Goal: Find specific page/section: Find specific page/section

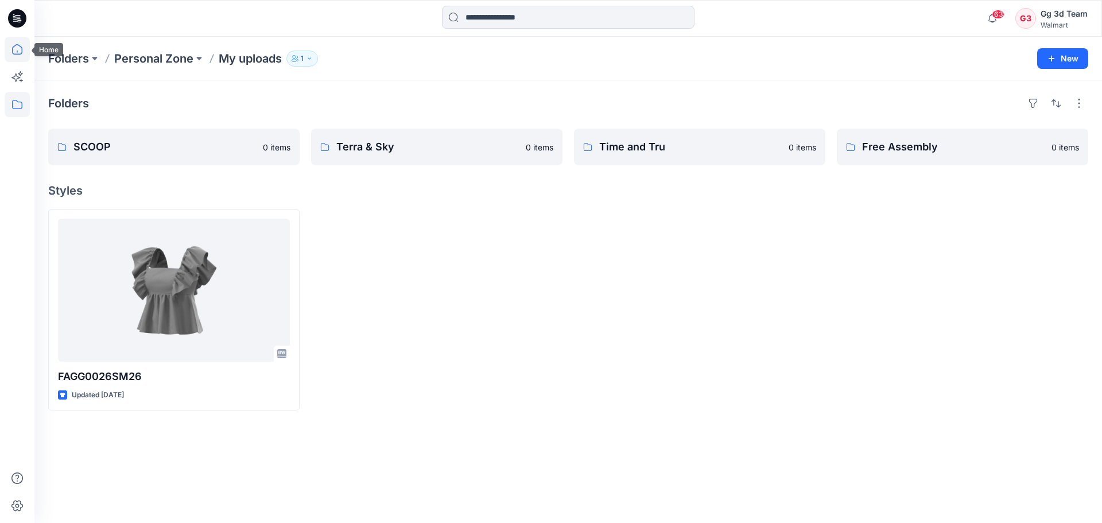
click at [6, 51] on icon at bounding box center [17, 49] width 25 height 25
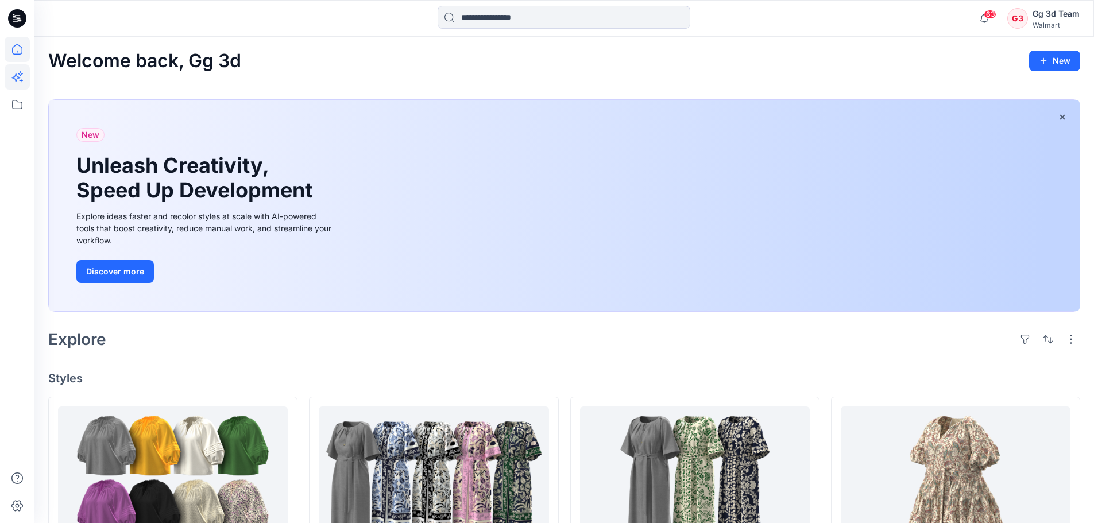
click at [13, 84] on icon at bounding box center [17, 76] width 25 height 25
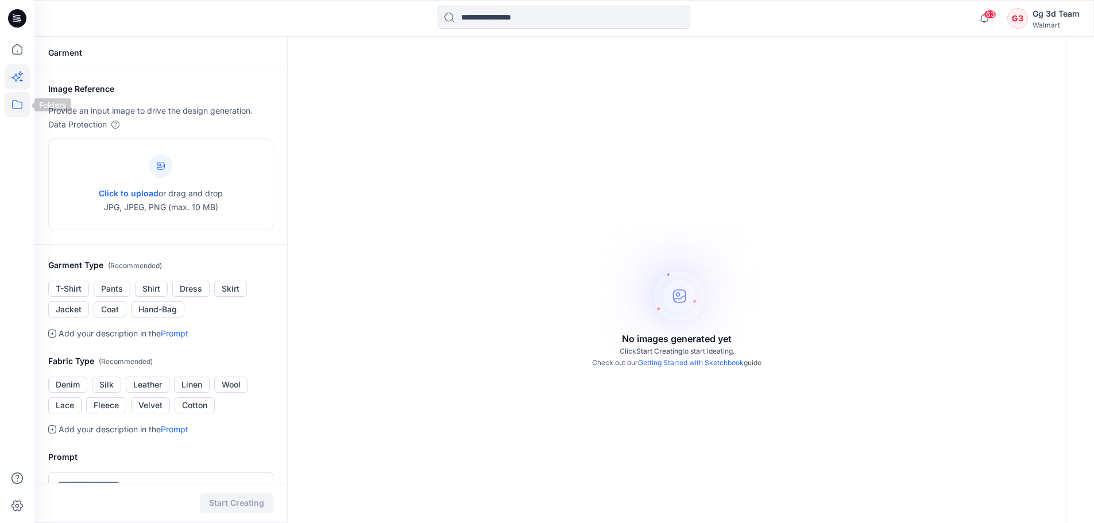
click at [14, 100] on icon at bounding box center [17, 104] width 10 height 9
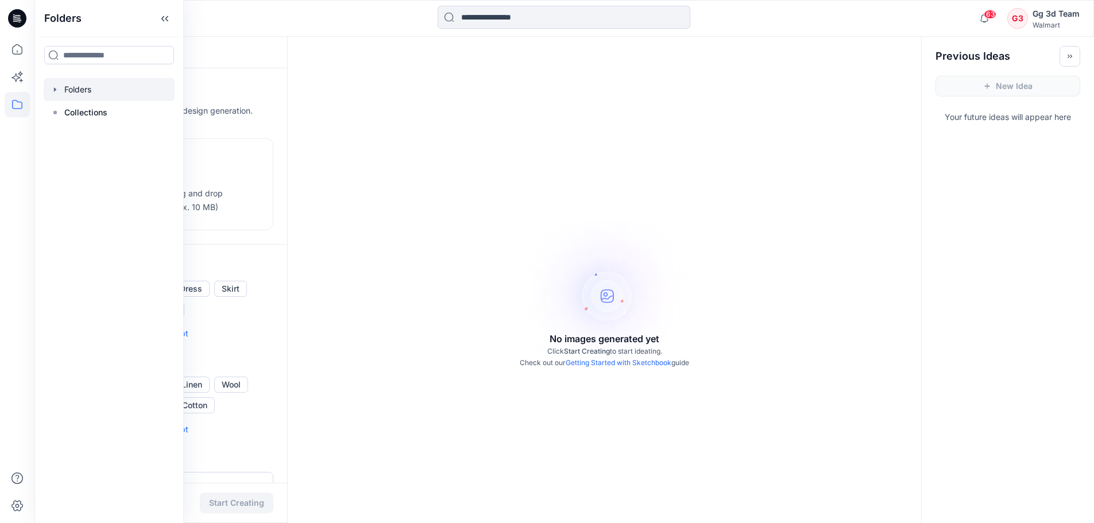
click at [55, 96] on div at bounding box center [109, 89] width 131 height 23
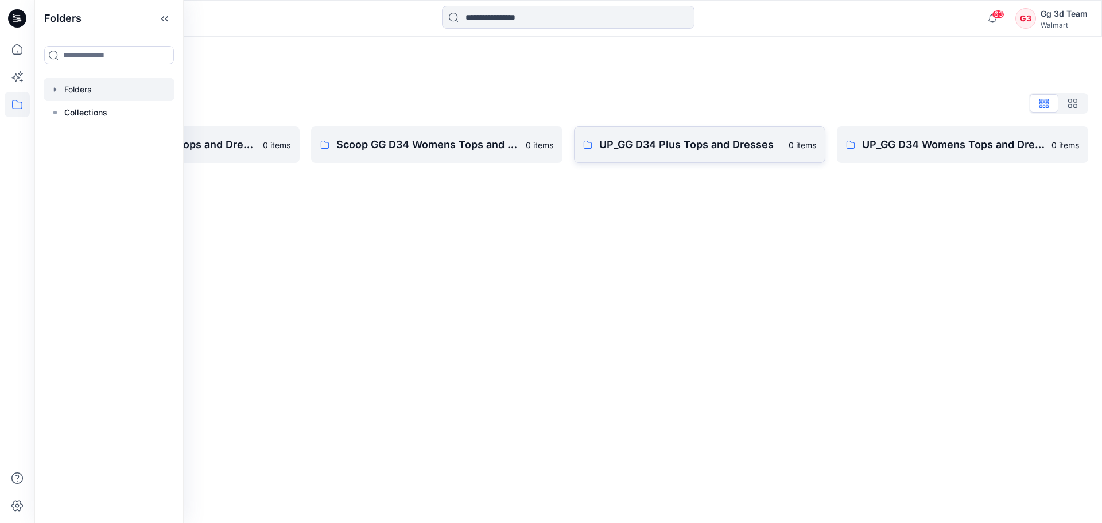
click at [653, 160] on link "UP_GG D34 Plus Tops and Dresses 0 items" at bounding box center [699, 144] width 251 height 37
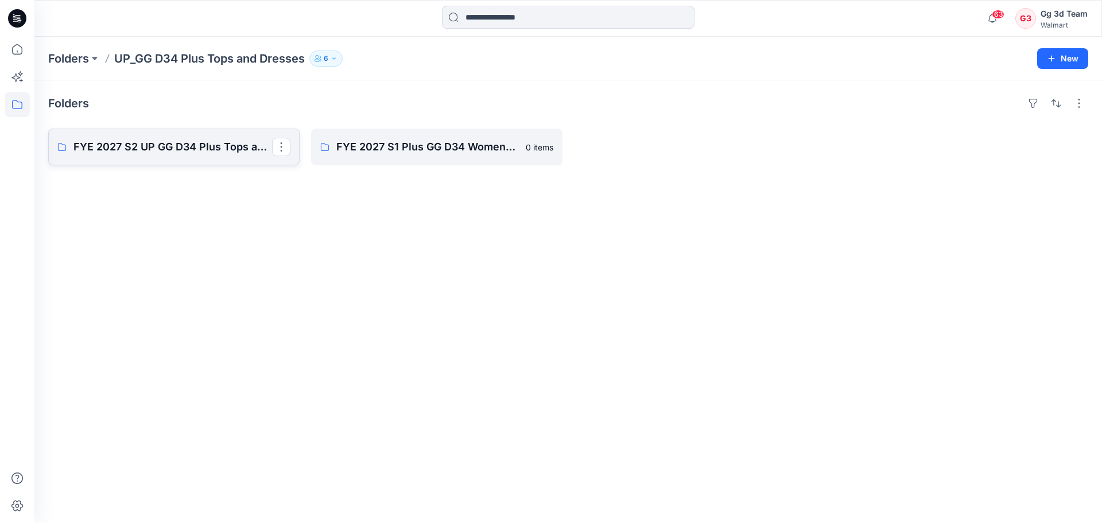
click at [149, 134] on link "FYE 2027 S2 UP GG D34 Plus Tops and Dresses" at bounding box center [173, 147] width 251 height 37
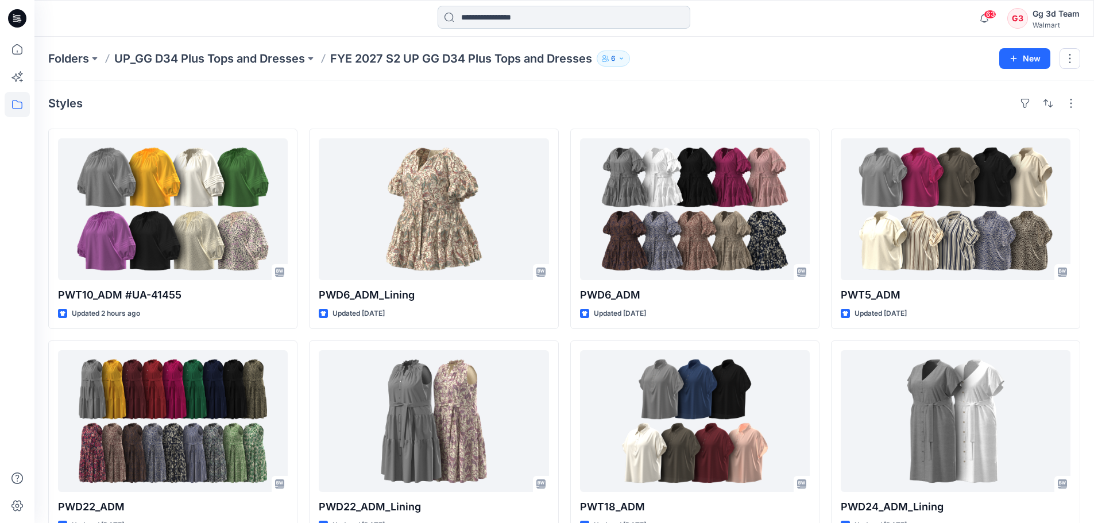
drag, startPoint x: 497, startPoint y: 5, endPoint x: 494, endPoint y: 19, distance: 14.8
click at [497, 5] on div "63 Notifications Your style PWT10_ADM #UA-41455 is ready 6 minutes ago Your sty…" at bounding box center [563, 18] width 1059 height 37
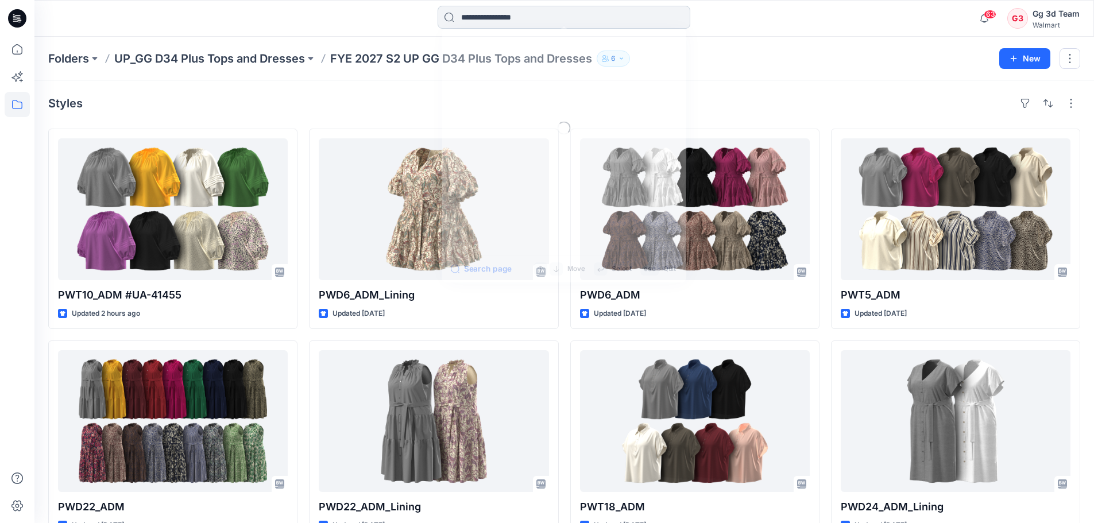
click at [494, 19] on input at bounding box center [564, 17] width 253 height 23
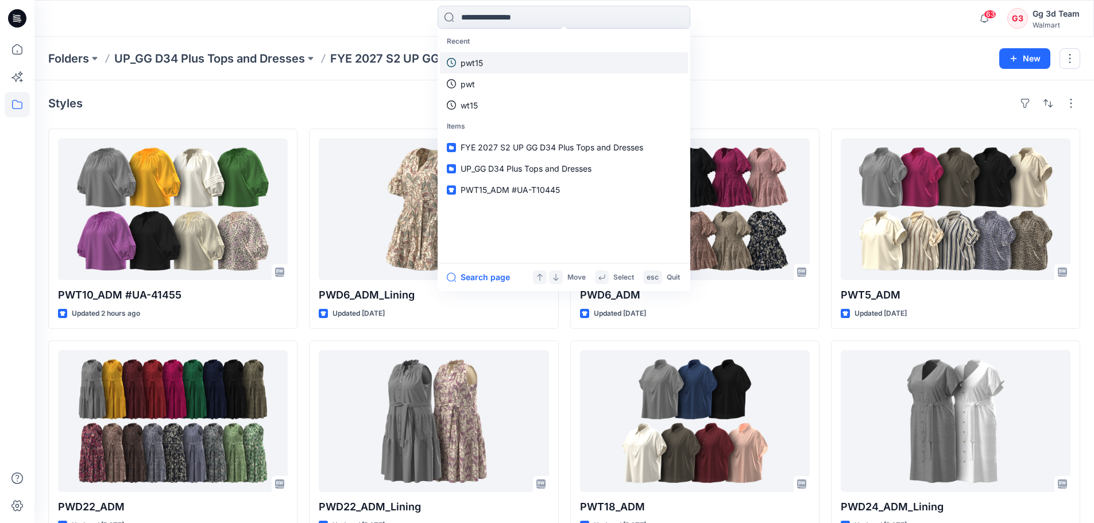
click at [499, 58] on link "pwt15" at bounding box center [564, 62] width 248 height 21
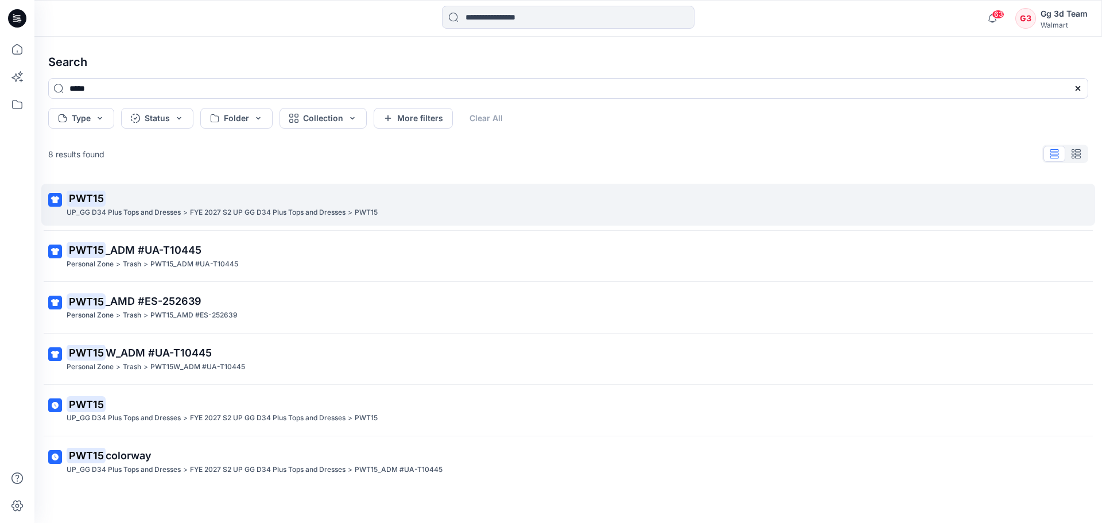
click at [284, 195] on p "PWT15" at bounding box center [567, 199] width 1001 height 16
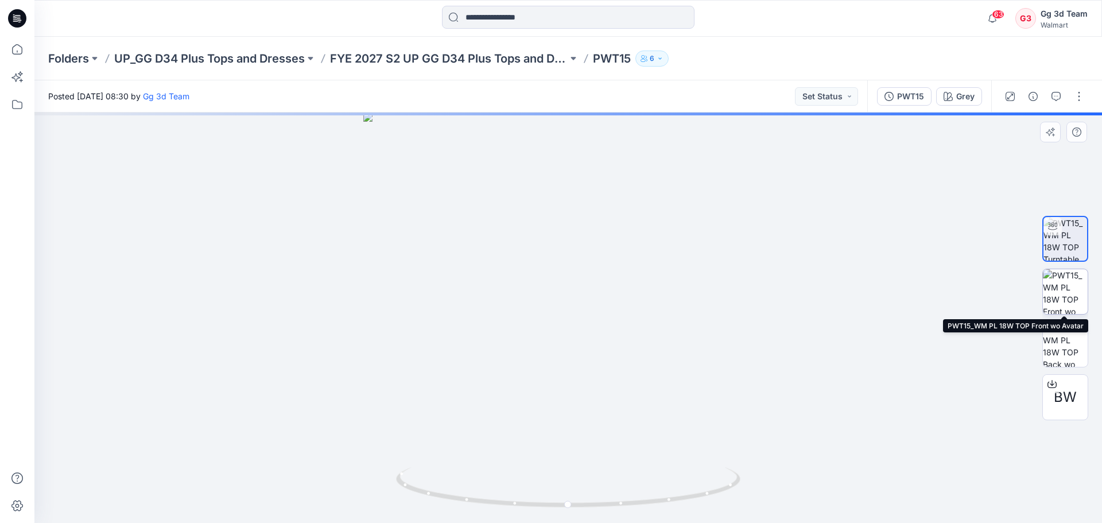
click at [1062, 281] on img at bounding box center [1065, 291] width 45 height 45
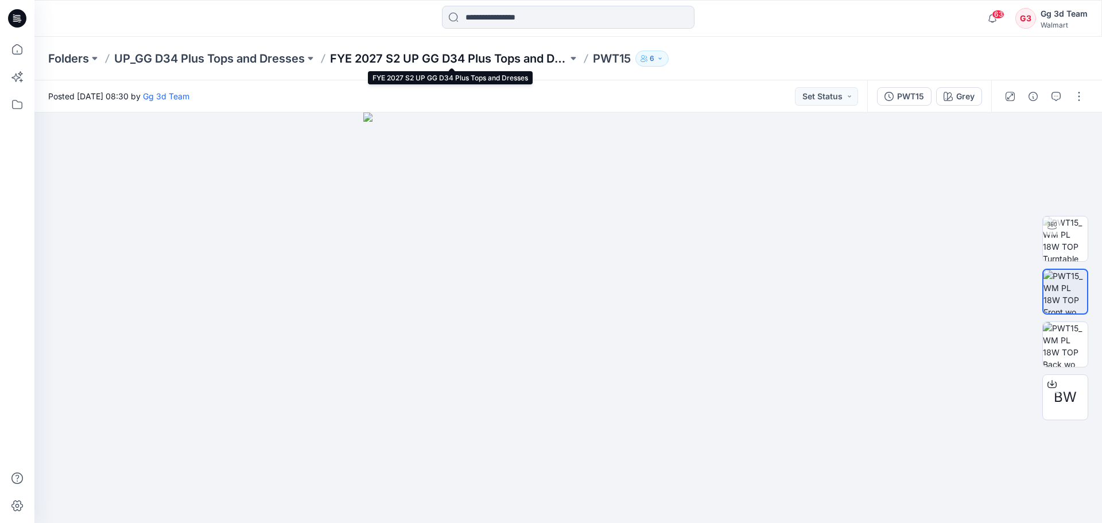
click at [528, 64] on p "FYE 2027 S2 UP GG D34 Plus Tops and Dresses" at bounding box center [449, 59] width 238 height 16
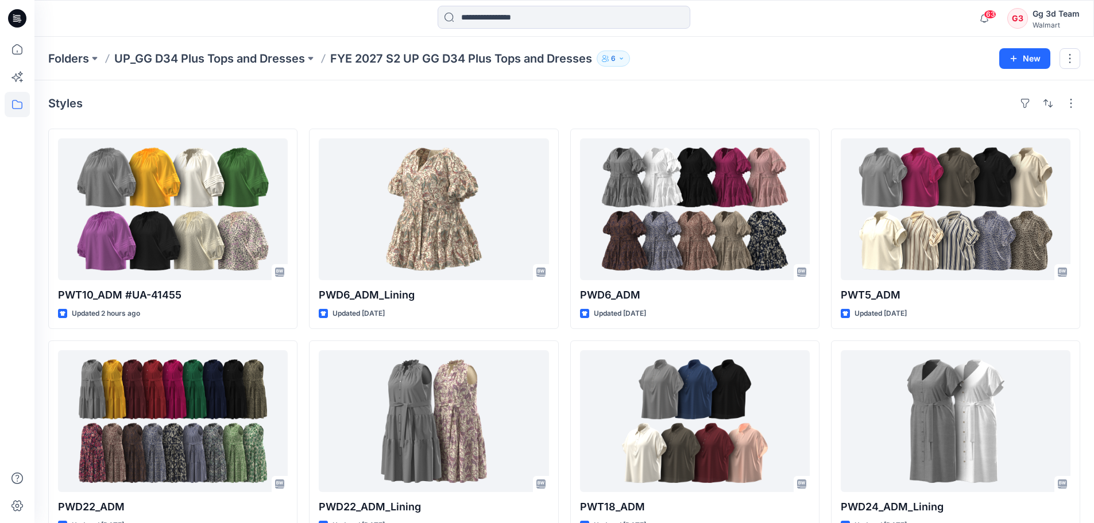
click at [571, 63] on p "FYE 2027 S2 UP GG D34 Plus Tops and Dresses" at bounding box center [461, 59] width 262 height 16
click at [761, 101] on div "Styles" at bounding box center [564, 103] width 1032 height 18
click at [532, 33] on div "63 Notifications Your style PWT10_ADM #UA-41455 is ready 2 hours ago Your style…" at bounding box center [563, 18] width 1059 height 37
click at [526, 18] on input at bounding box center [564, 17] width 253 height 23
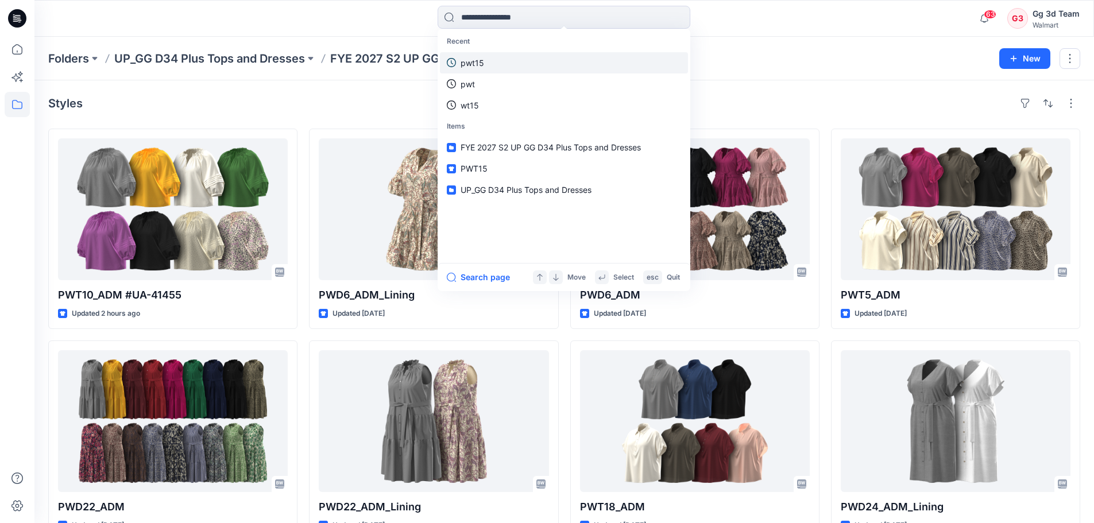
click at [491, 59] on link "pwt15" at bounding box center [564, 62] width 248 height 21
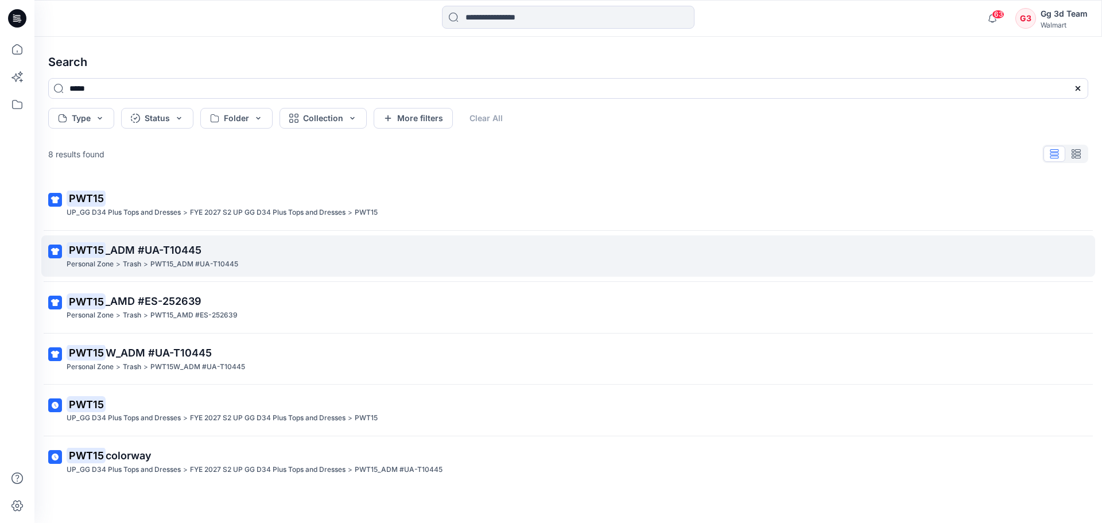
click at [220, 264] on p "PWT15_ADM #UA-T10445" at bounding box center [194, 264] width 88 height 12
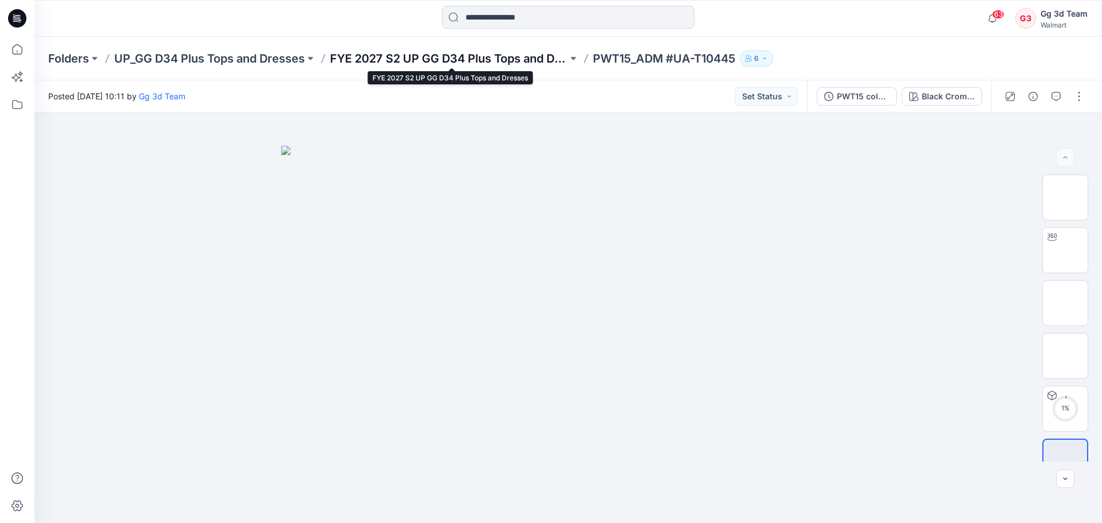
click at [486, 63] on p "FYE 2027 S2 UP GG D34 Plus Tops and Dresses" at bounding box center [449, 59] width 238 height 16
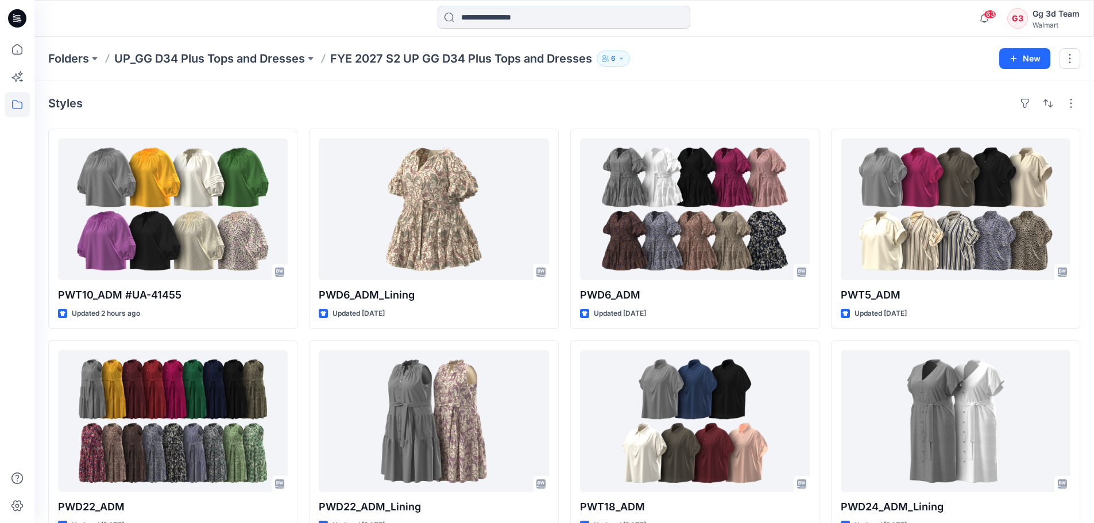
click at [470, 10] on input at bounding box center [564, 17] width 253 height 23
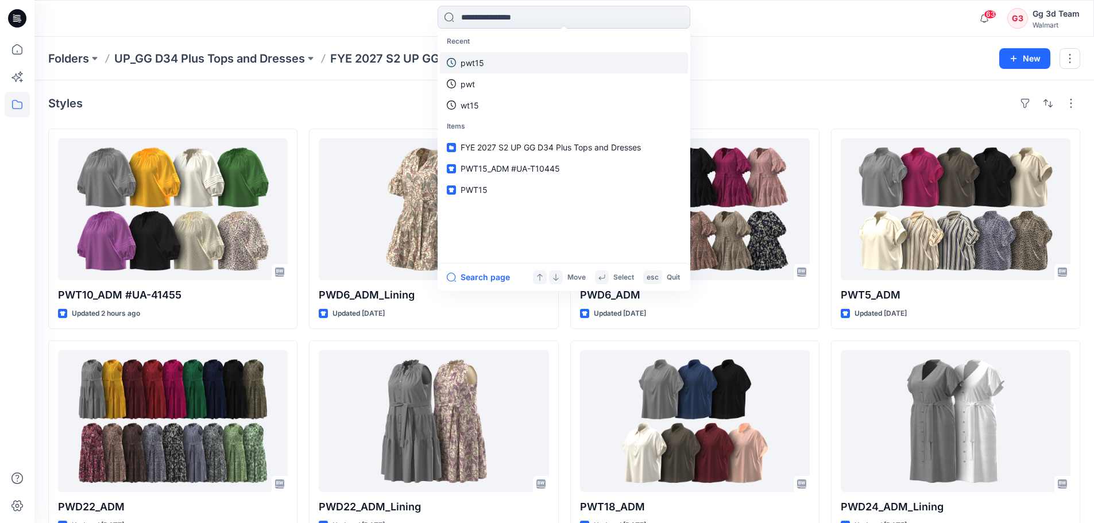
click at [491, 61] on link "pwt15" at bounding box center [564, 62] width 248 height 21
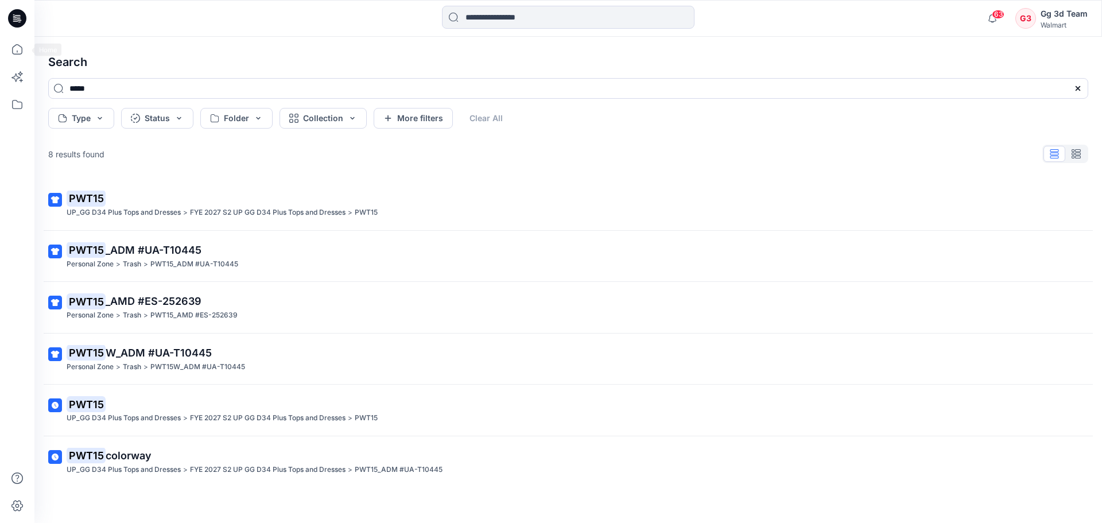
click at [20, 63] on div at bounding box center [17, 280] width 25 height 486
click at [16, 50] on icon at bounding box center [17, 49] width 25 height 25
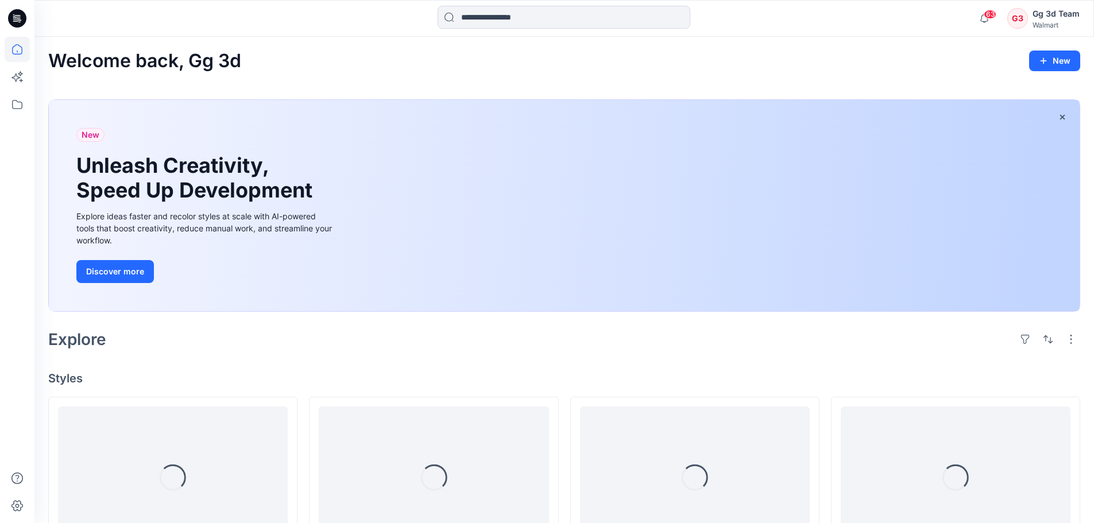
click at [191, 57] on h2 "Welcome back, Gg 3d" at bounding box center [144, 61] width 193 height 21
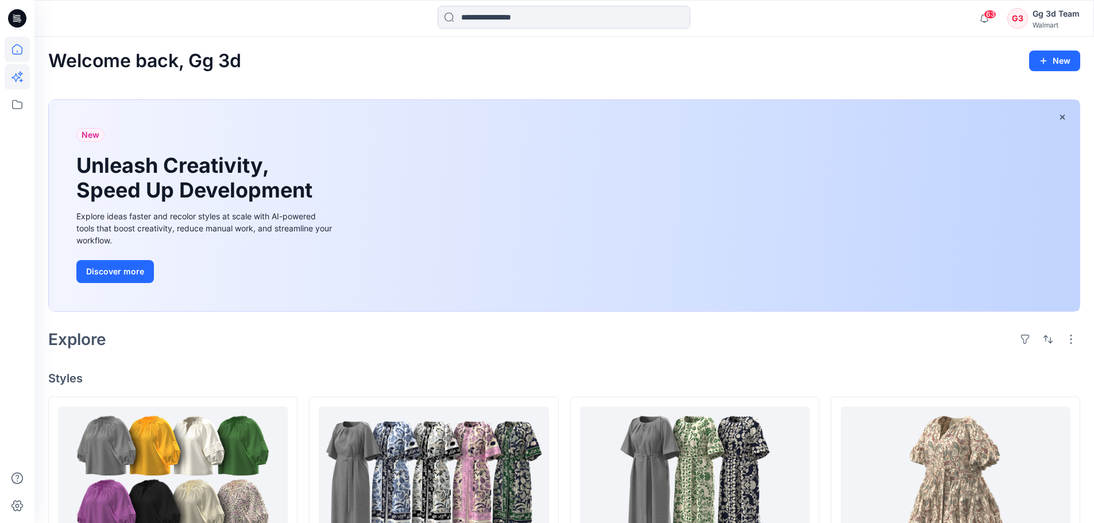
click at [24, 85] on icon at bounding box center [17, 76] width 25 height 25
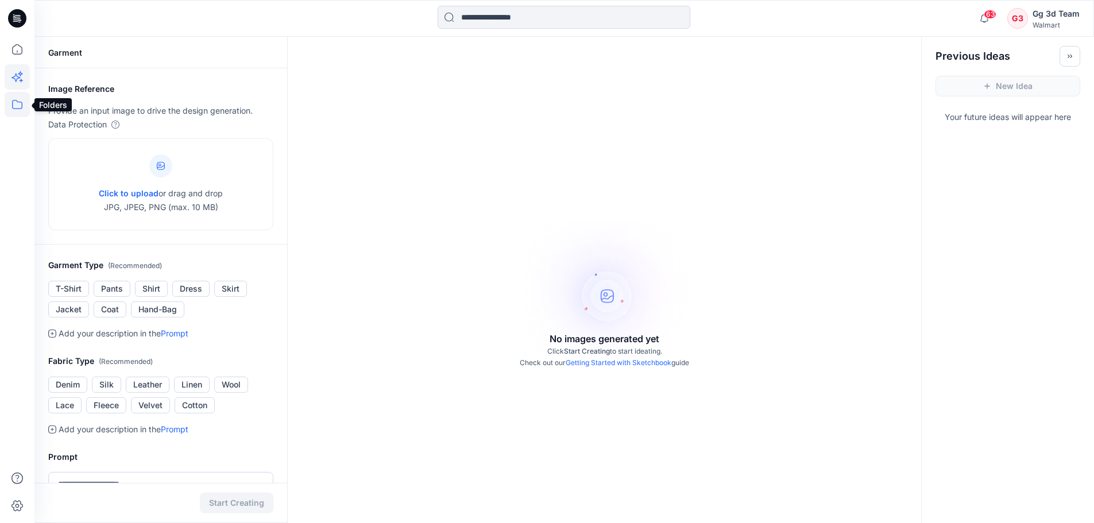
click at [18, 94] on icon at bounding box center [17, 104] width 25 height 25
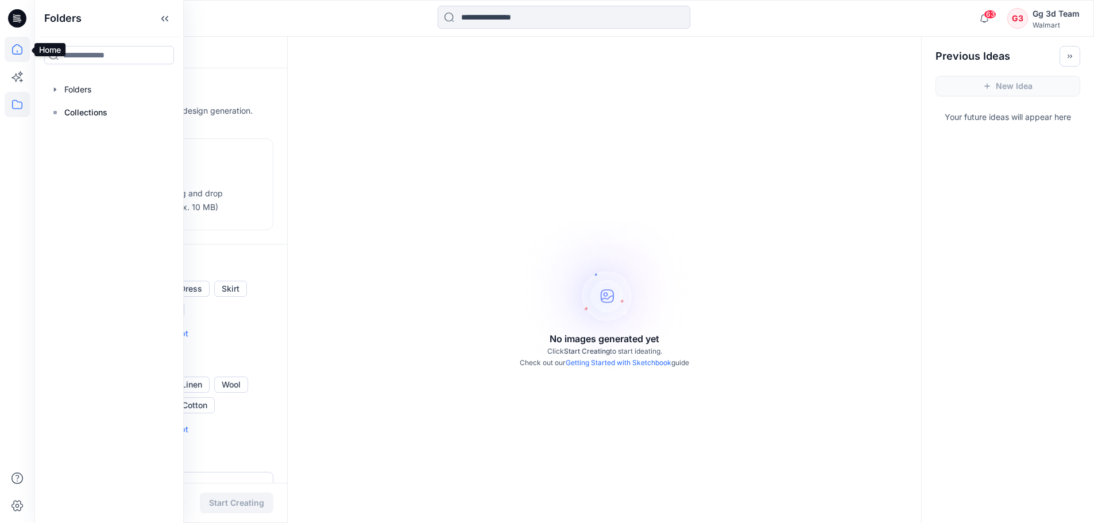
click at [23, 49] on icon at bounding box center [17, 49] width 25 height 25
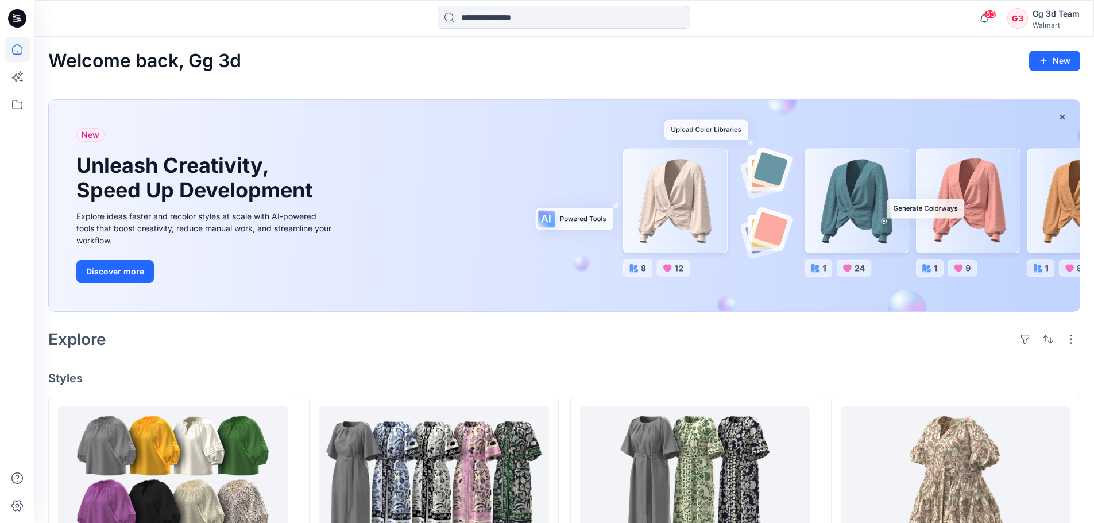
click at [11, 14] on icon at bounding box center [17, 18] width 18 height 18
click at [22, 30] on icon at bounding box center [17, 18] width 18 height 37
click at [10, 103] on icon at bounding box center [17, 104] width 25 height 25
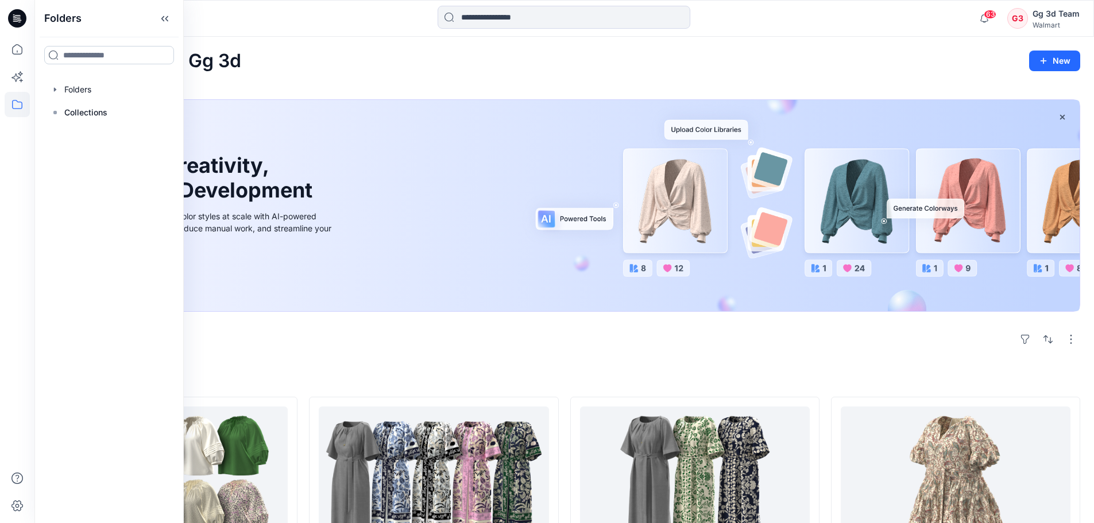
click at [160, 50] on input at bounding box center [109, 55] width 130 height 18
click at [92, 57] on input "****" at bounding box center [109, 55] width 130 height 18
type input "**"
click at [96, 73] on h6 "My uploads" at bounding box center [85, 80] width 44 height 14
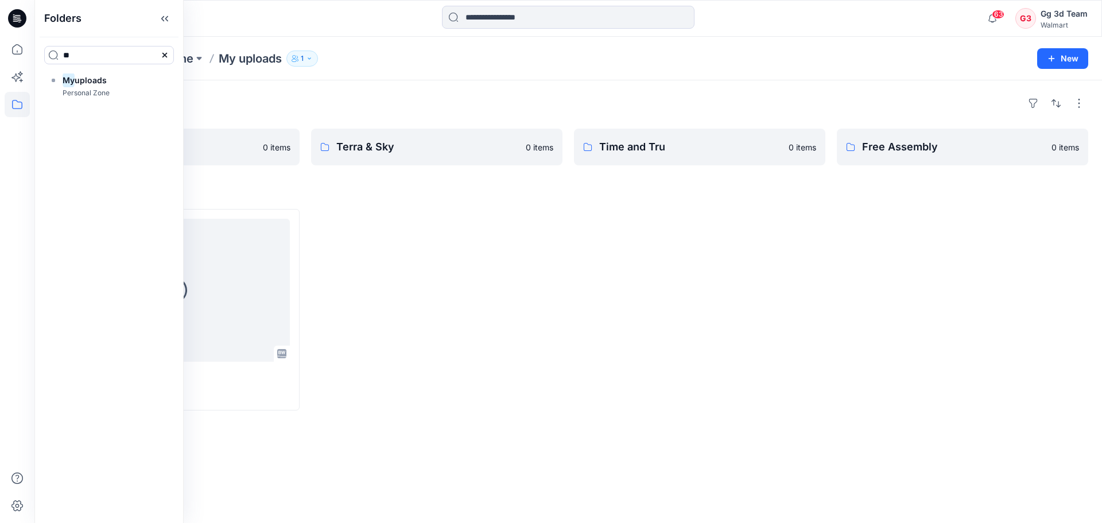
click at [473, 372] on div at bounding box center [436, 310] width 251 height 202
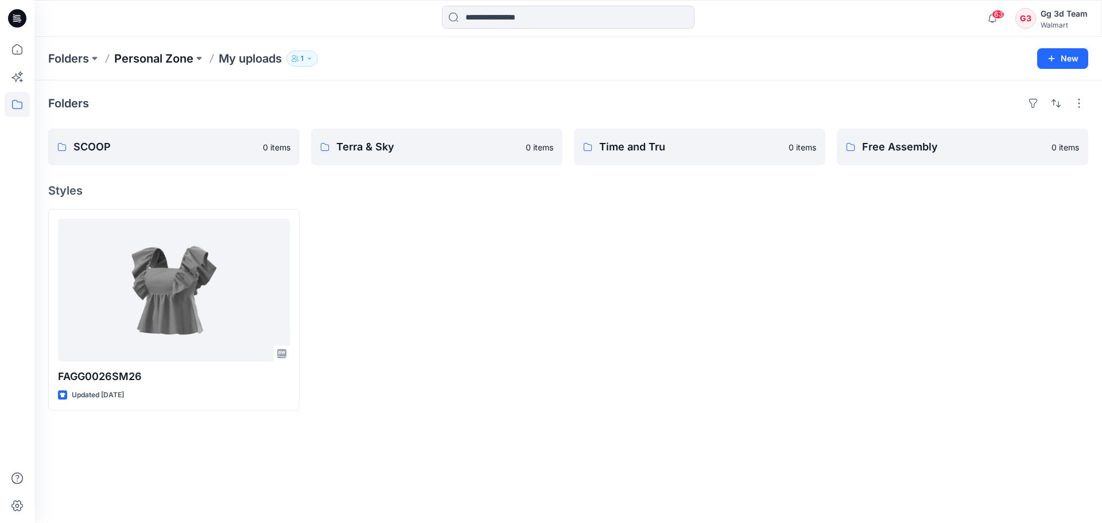
click at [154, 53] on p "Personal Zone" at bounding box center [153, 59] width 79 height 16
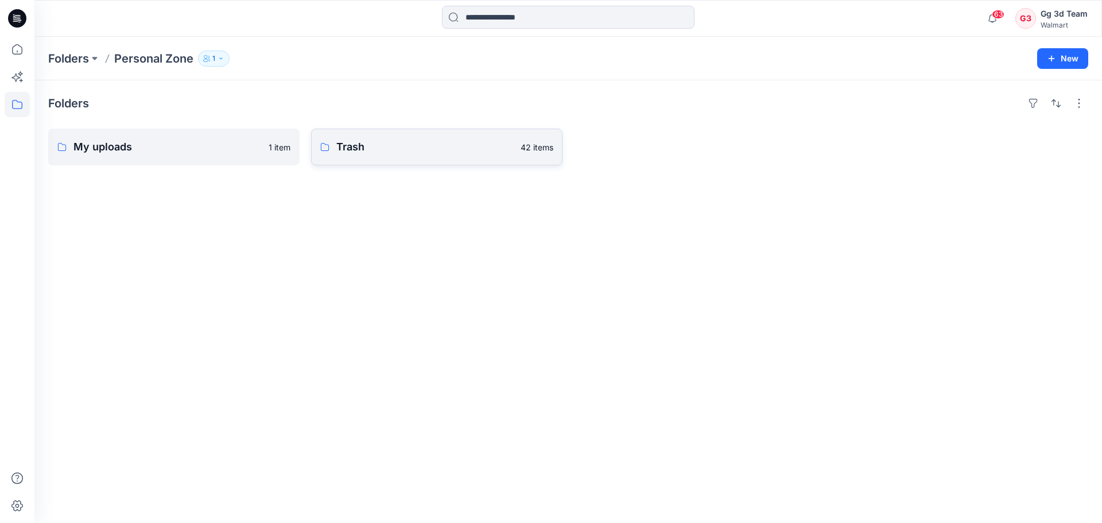
click at [381, 152] on p "Trash" at bounding box center [424, 147] width 177 height 16
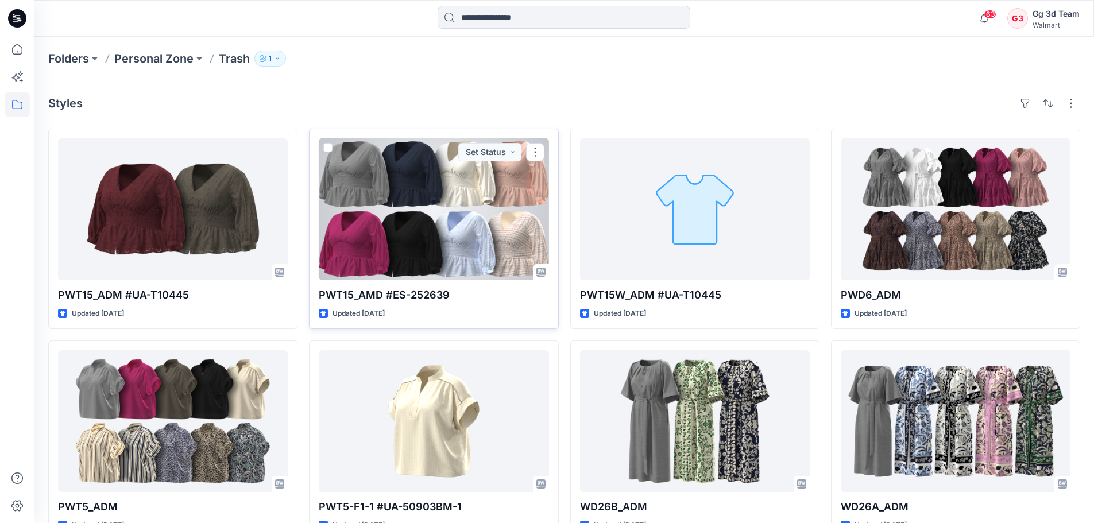
click at [433, 240] on div at bounding box center [434, 209] width 230 height 142
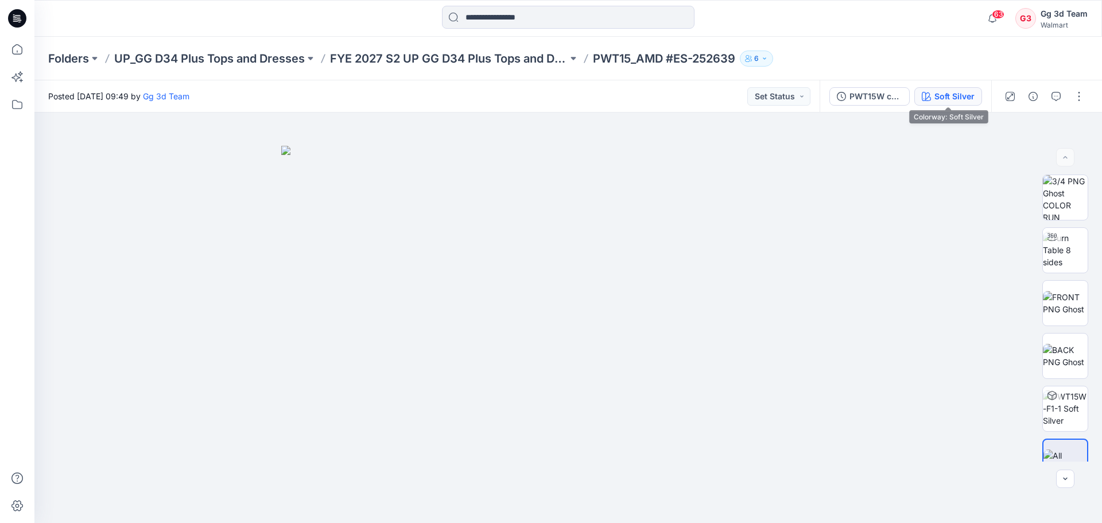
click at [949, 101] on div "Soft Silver" at bounding box center [955, 96] width 40 height 13
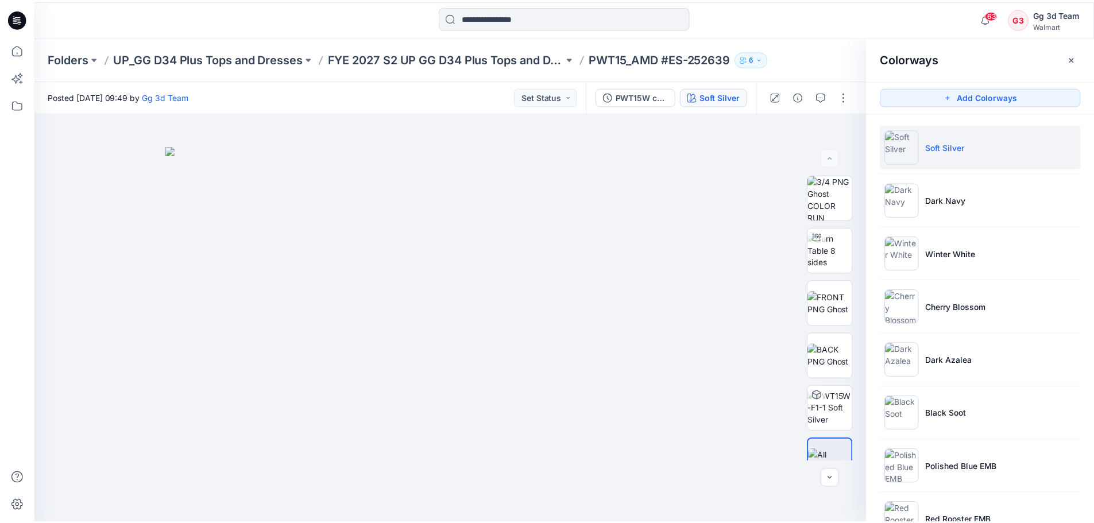
scroll to position [40, 0]
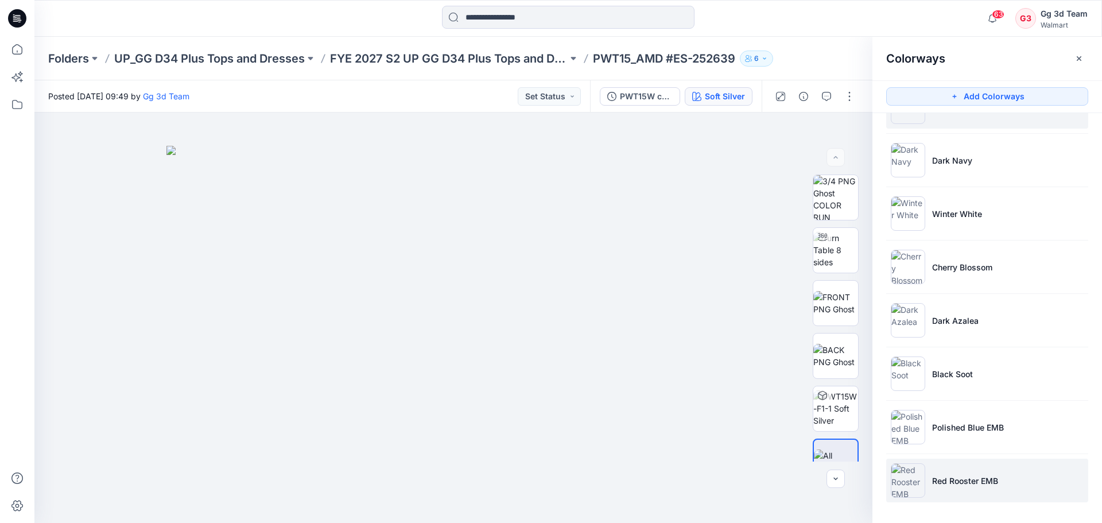
click at [960, 487] on li "Red Rooster EMB" at bounding box center [988, 481] width 202 height 44
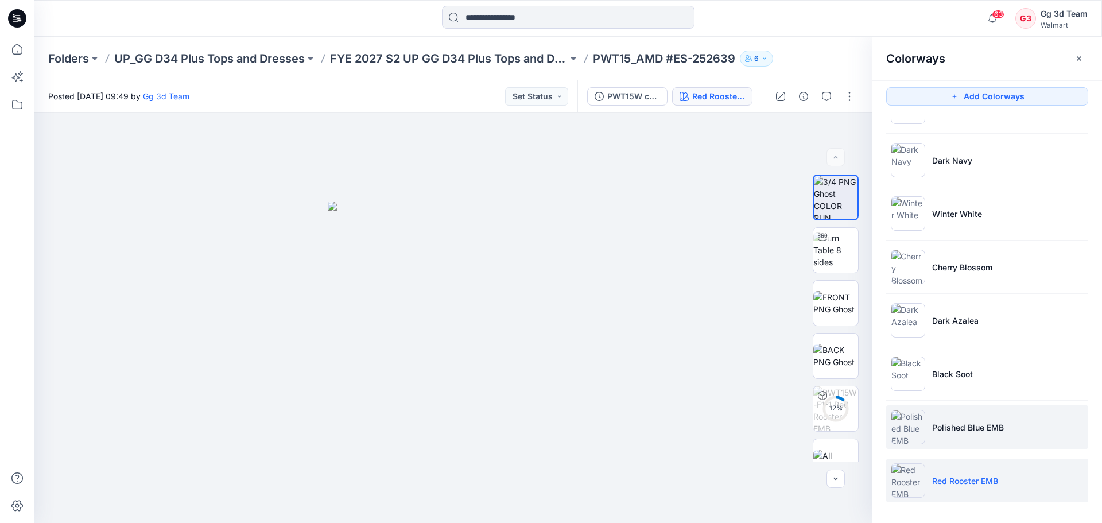
click at [958, 430] on p "Polished Blue EMB" at bounding box center [968, 427] width 72 height 12
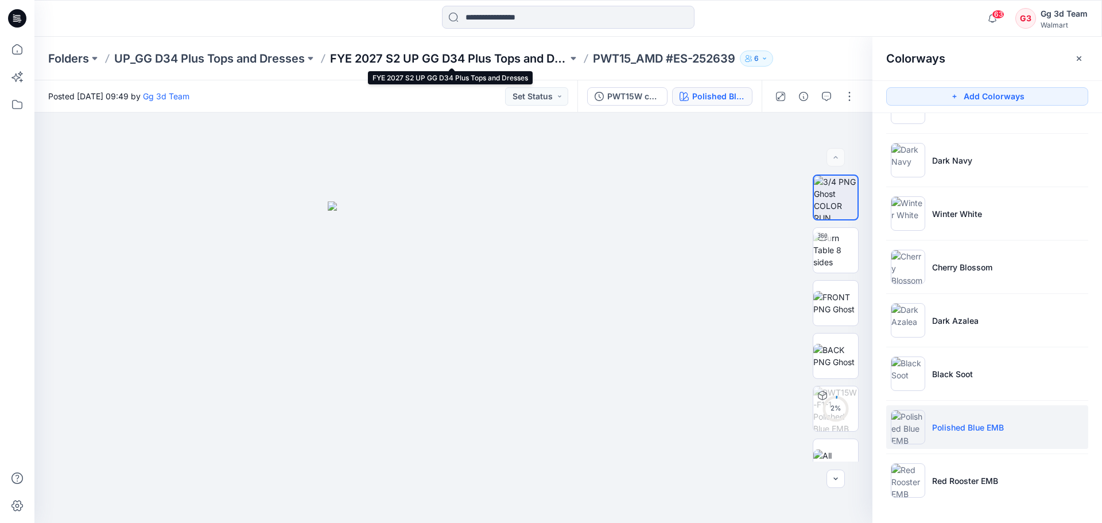
click at [370, 60] on p "FYE 2027 S2 UP GG D34 Plus Tops and Dresses" at bounding box center [449, 59] width 238 height 16
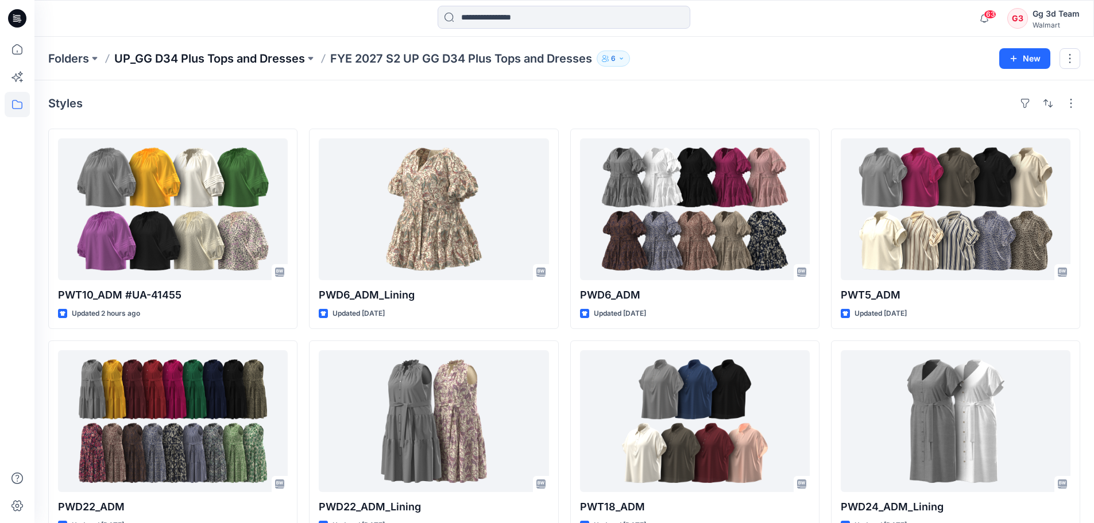
click at [204, 60] on p "UP_GG D34 Plus Tops and Dresses" at bounding box center [209, 59] width 191 height 16
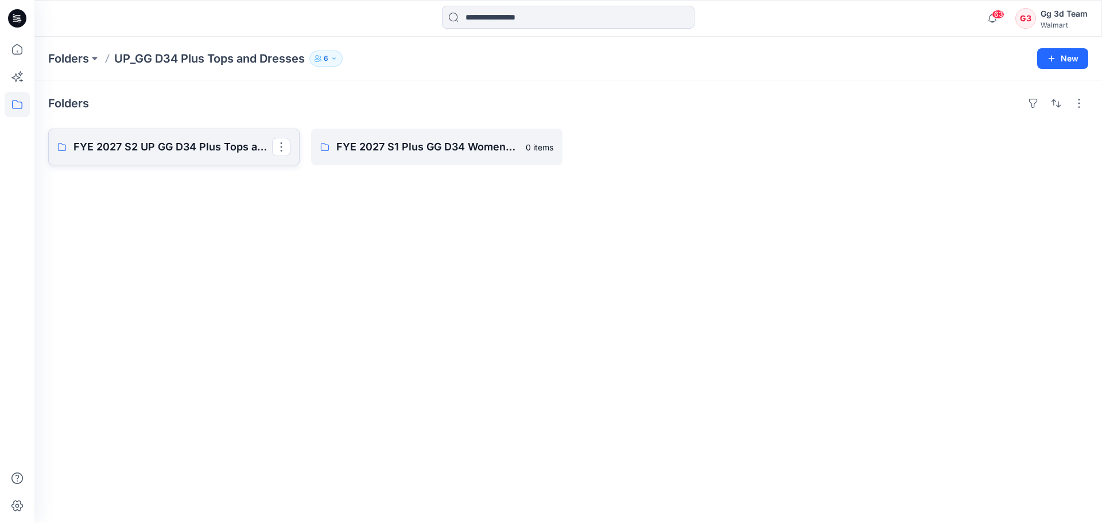
click at [171, 139] on p "FYE 2027 S2 UP GG D34 Plus Tops and Dresses" at bounding box center [172, 147] width 199 height 16
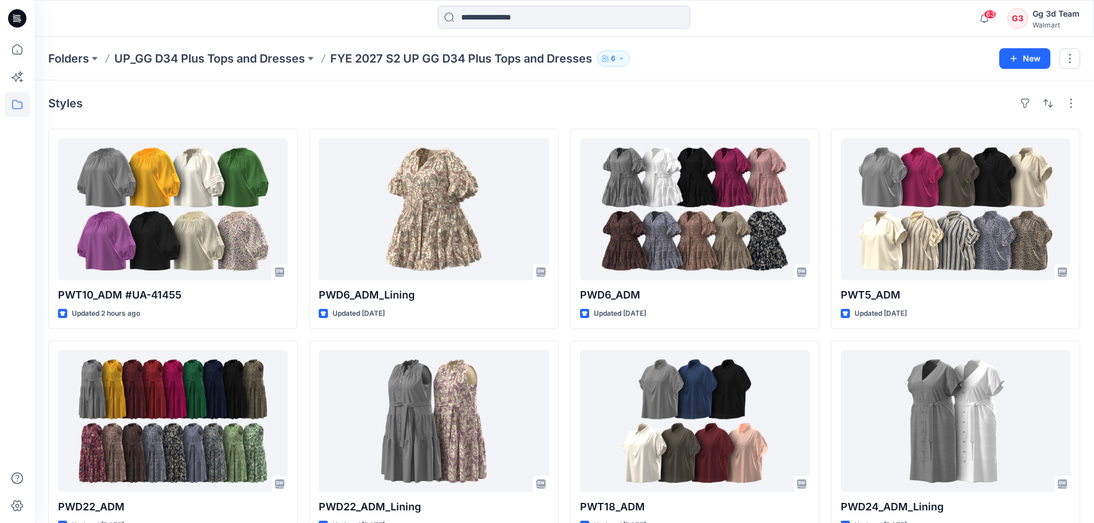
click at [628, 64] on button "6" at bounding box center [613, 59] width 33 height 16
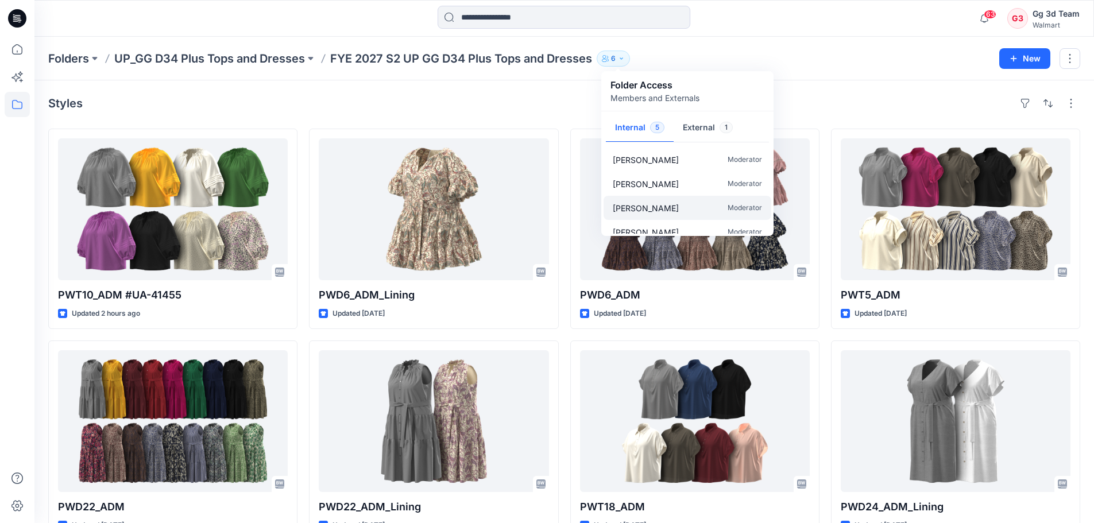
scroll to position [34, 0]
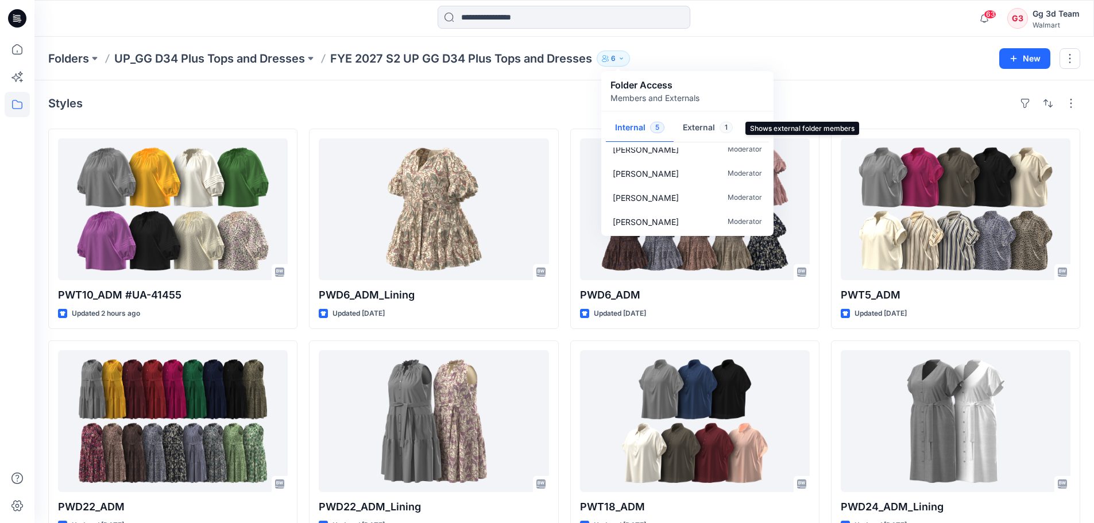
click at [697, 133] on button "External 1" at bounding box center [708, 128] width 68 height 29
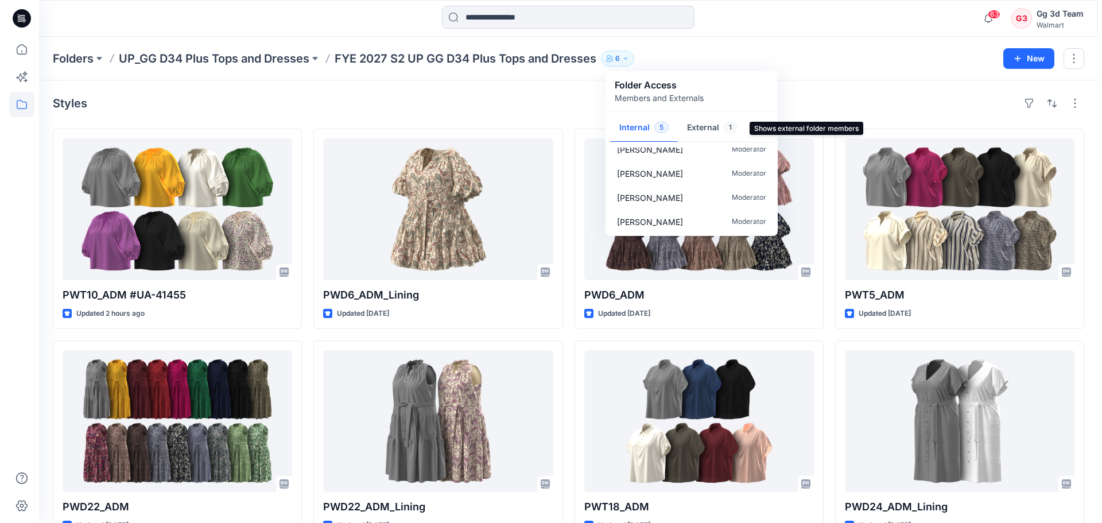
scroll to position [0, 0]
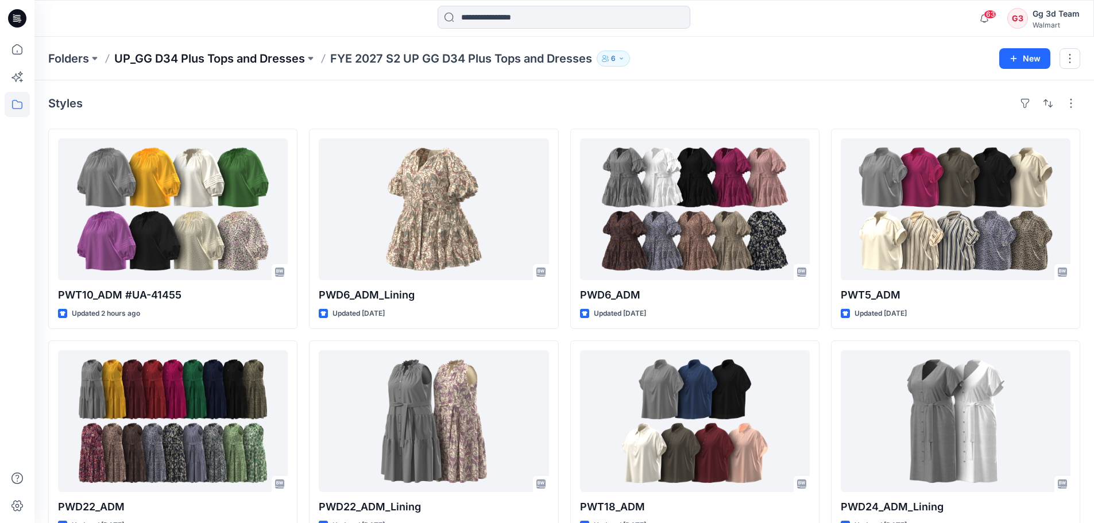
click at [219, 58] on p "UP_GG D34 Plus Tops and Dresses" at bounding box center [209, 59] width 191 height 16
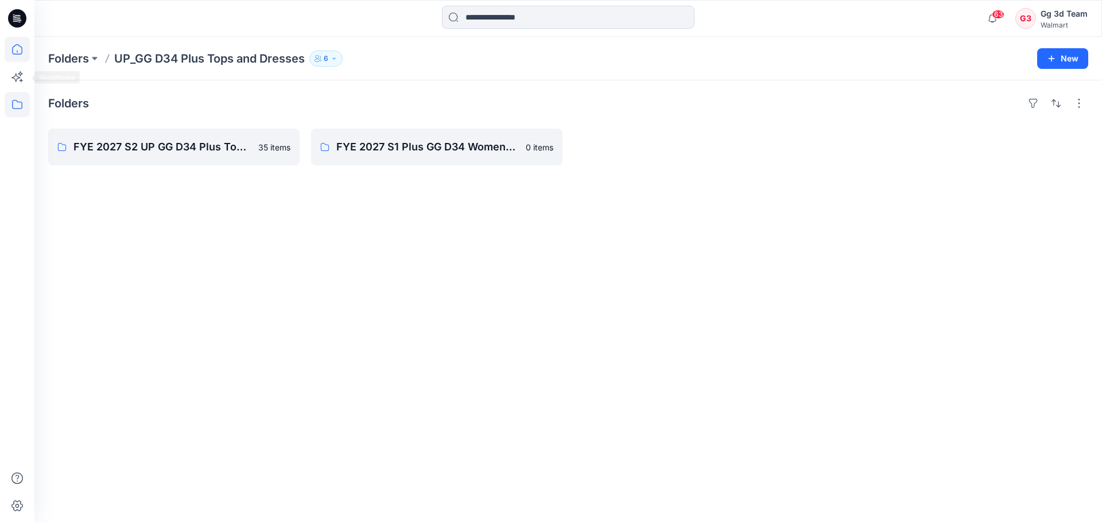
click at [14, 49] on icon at bounding box center [17, 49] width 25 height 25
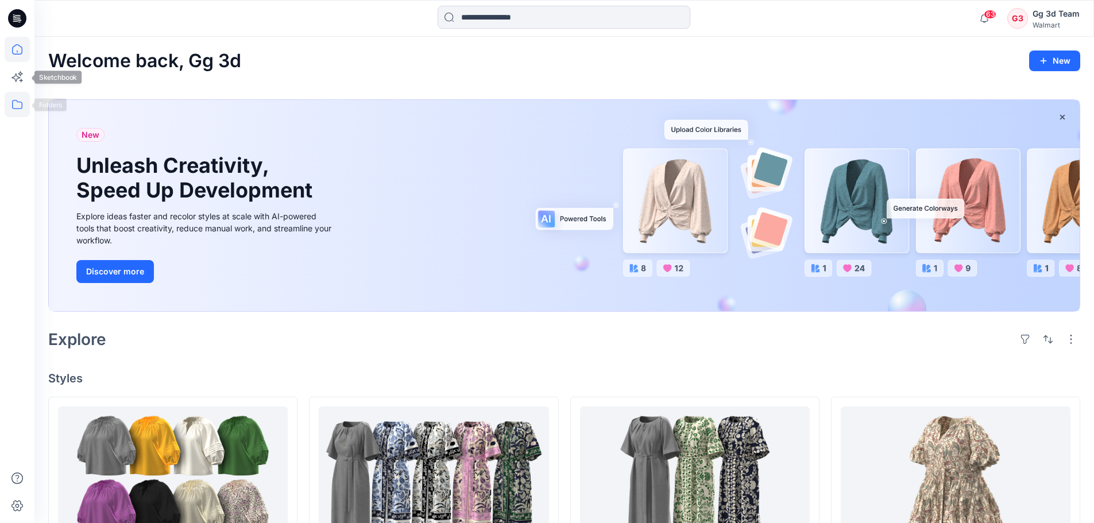
click at [15, 103] on icon at bounding box center [17, 104] width 25 height 25
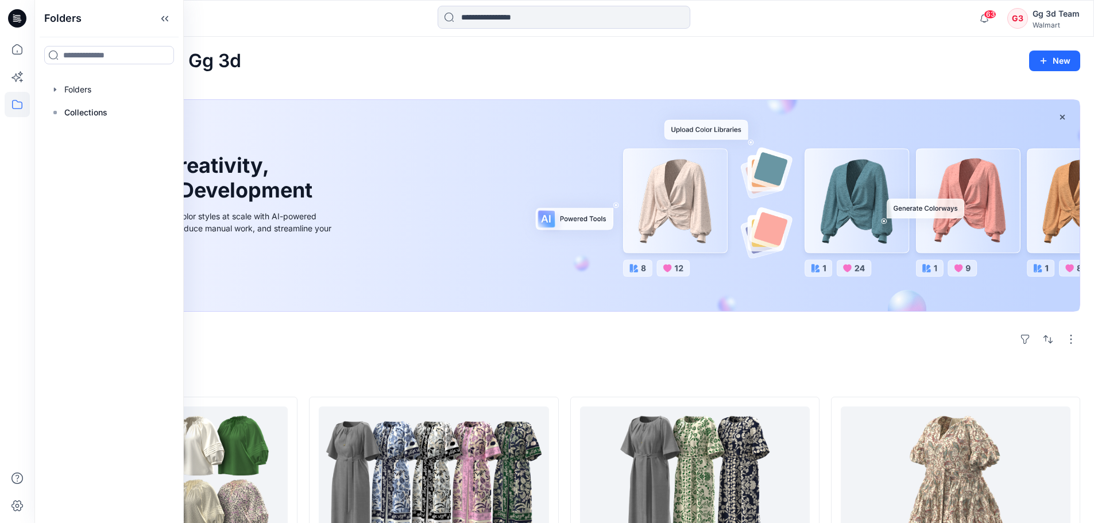
click at [101, 45] on div at bounding box center [109, 55] width 148 height 37
click at [104, 51] on input at bounding box center [109, 55] width 130 height 18
type input "**"
click at [100, 61] on input "**" at bounding box center [109, 55] width 130 height 18
click at [131, 187] on div "Folders ** Folders Collections" at bounding box center [108, 261] width 149 height 523
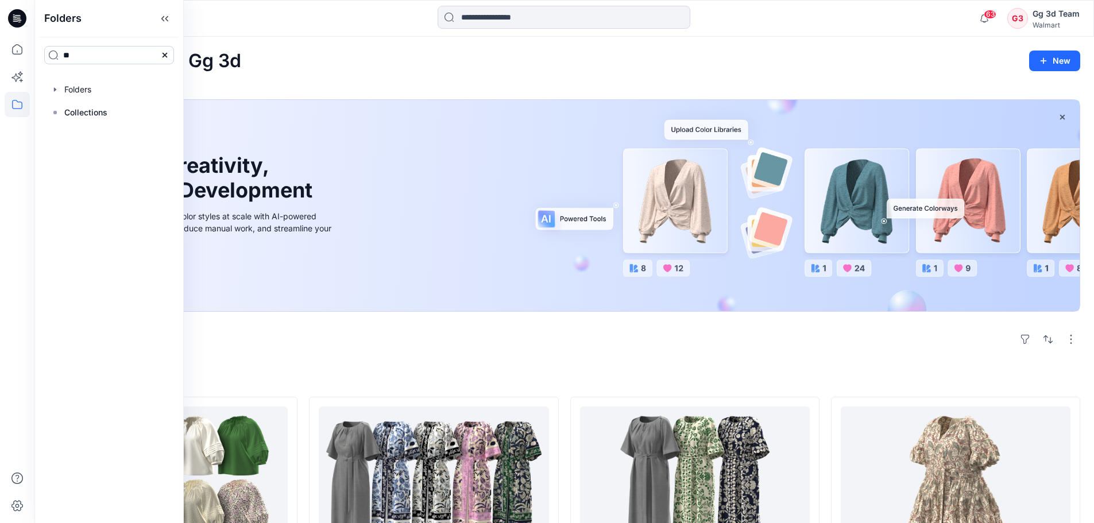
click at [102, 56] on input "**" at bounding box center [109, 55] width 130 height 18
click at [109, 72] on div "**" at bounding box center [109, 55] width 148 height 37
click at [109, 76] on div "My uploads" at bounding box center [79, 80] width 61 height 14
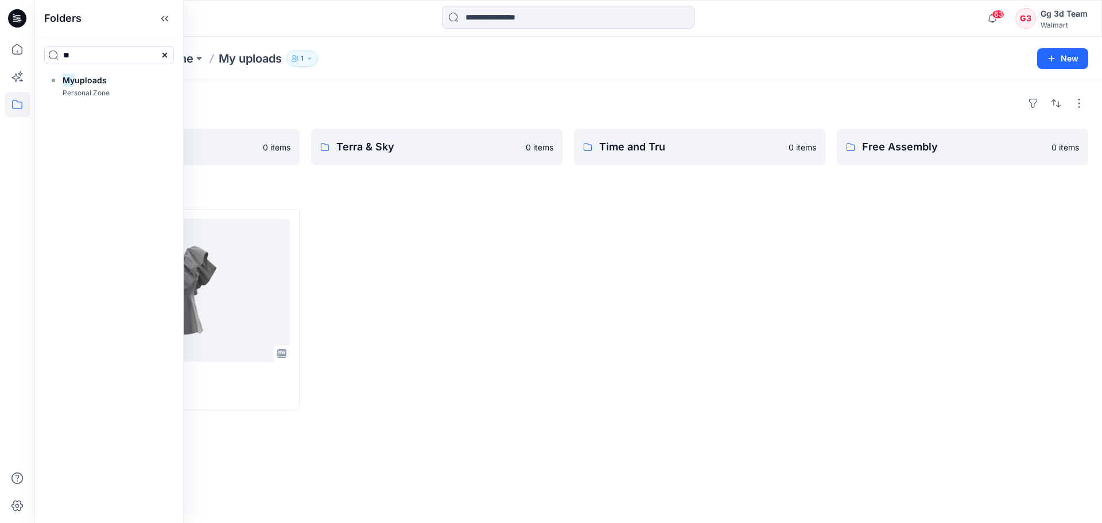
click at [699, 473] on div "Folders SCOOP 0 items Terra & Sky 0 items Time and Tru 0 items Free Assembly 0 …" at bounding box center [568, 301] width 1068 height 443
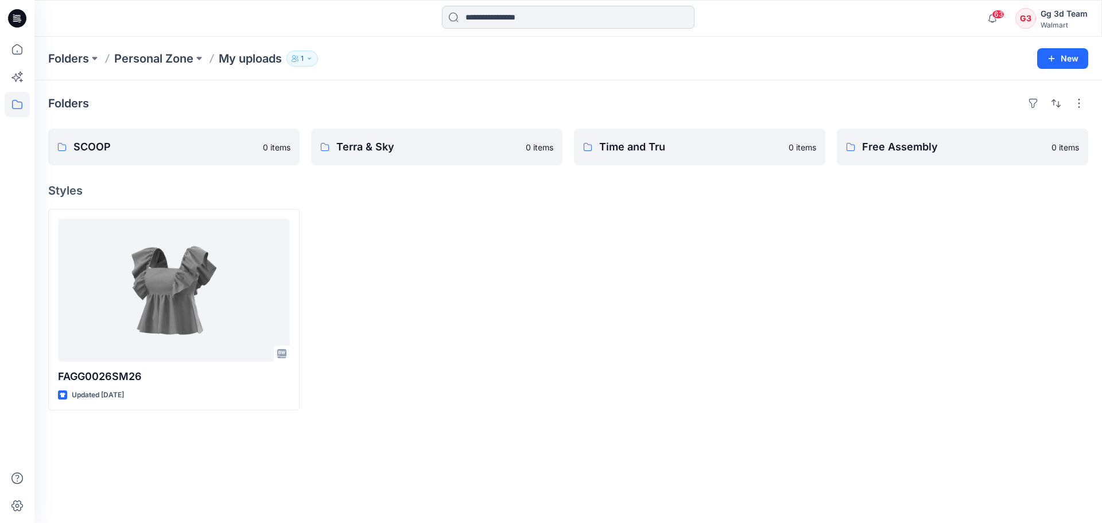
click at [480, 17] on input at bounding box center [568, 17] width 253 height 23
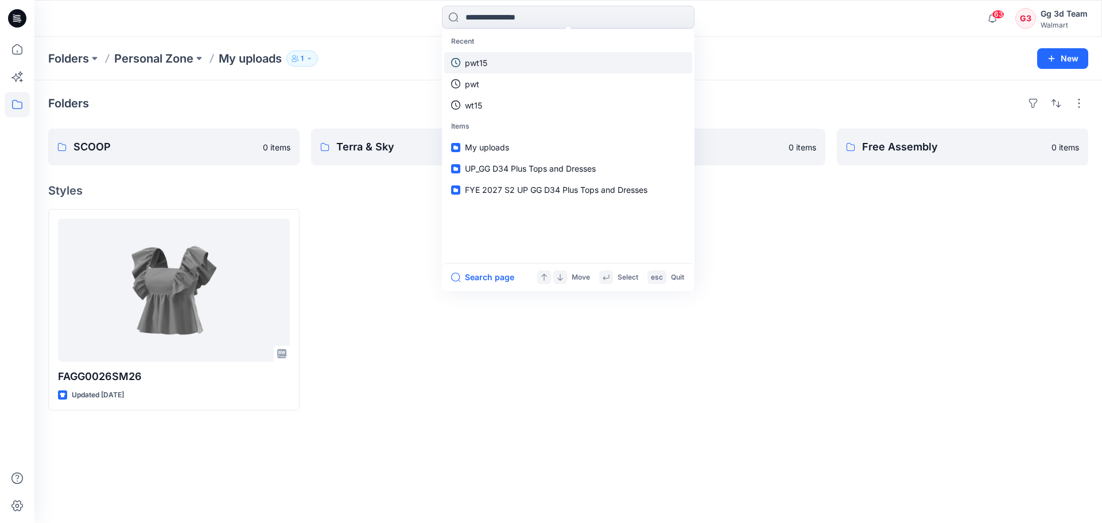
click at [487, 61] on p "pwt15" at bounding box center [476, 63] width 22 height 12
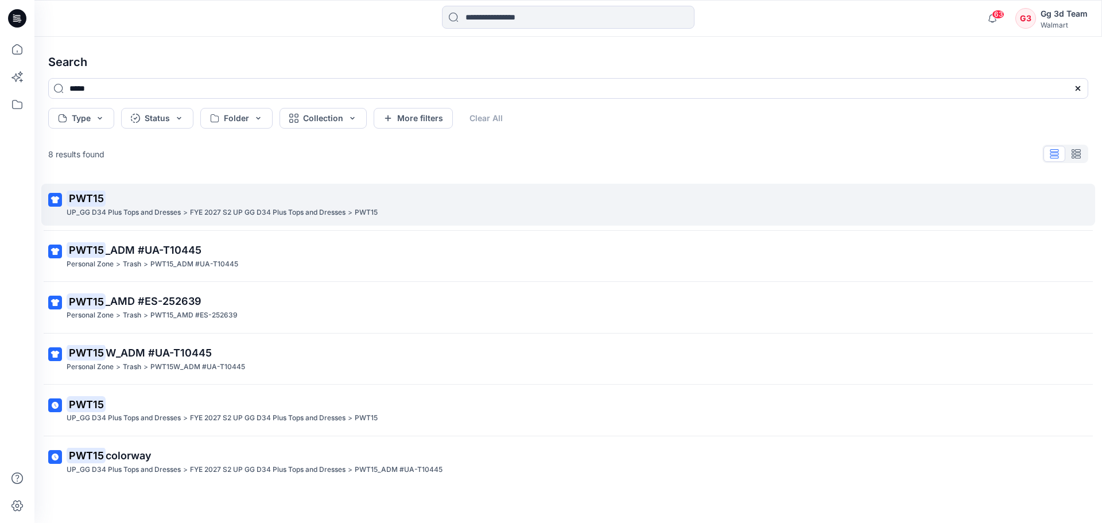
click at [226, 213] on p "FYE 2027 S2 UP GG D34 Plus Tops and Dresses" at bounding box center [268, 213] width 156 height 12
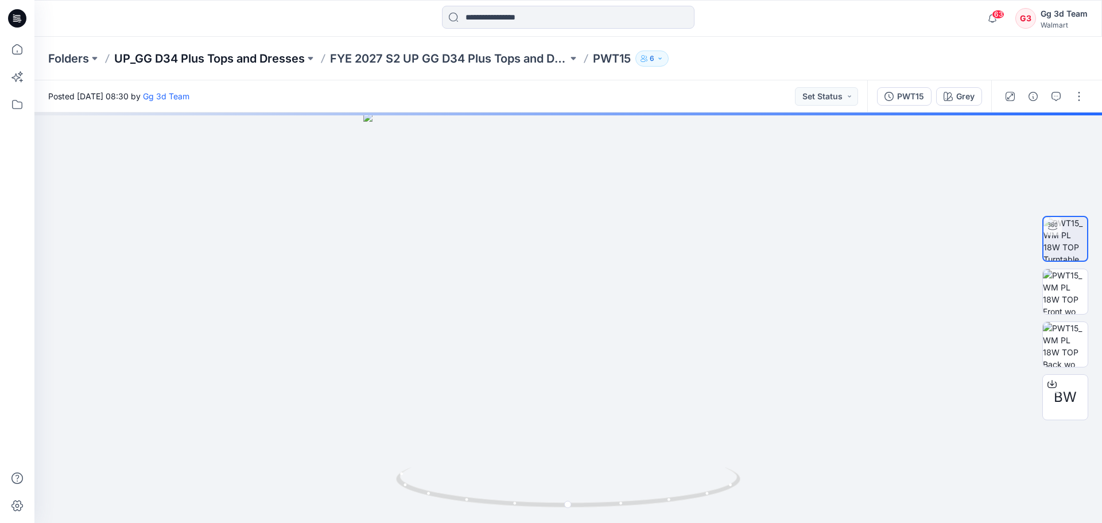
click at [218, 63] on p "UP_GG D34 Plus Tops and Dresses" at bounding box center [209, 59] width 191 height 16
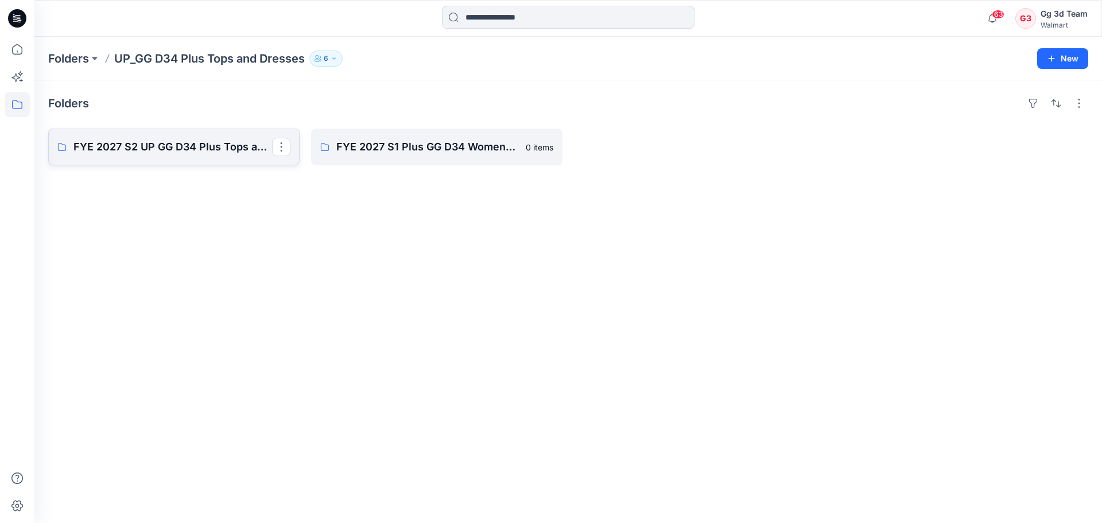
click at [204, 142] on p "FYE 2027 S2 UP GG D34 Plus Tops and Dresses" at bounding box center [172, 147] width 199 height 16
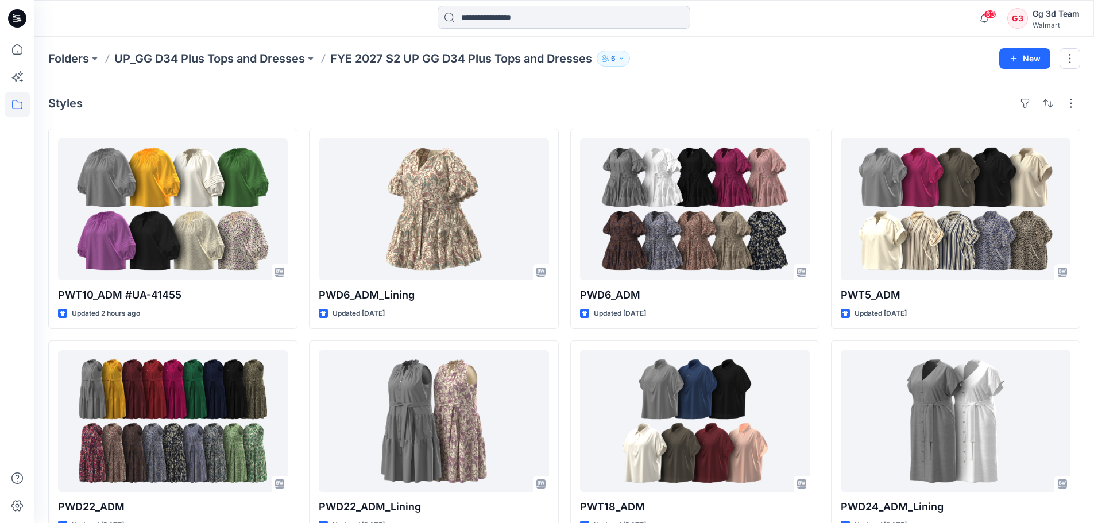
drag, startPoint x: 542, startPoint y: 29, endPoint x: 537, endPoint y: 20, distance: 10.5
click at [542, 29] on div at bounding box center [564, 18] width 253 height 25
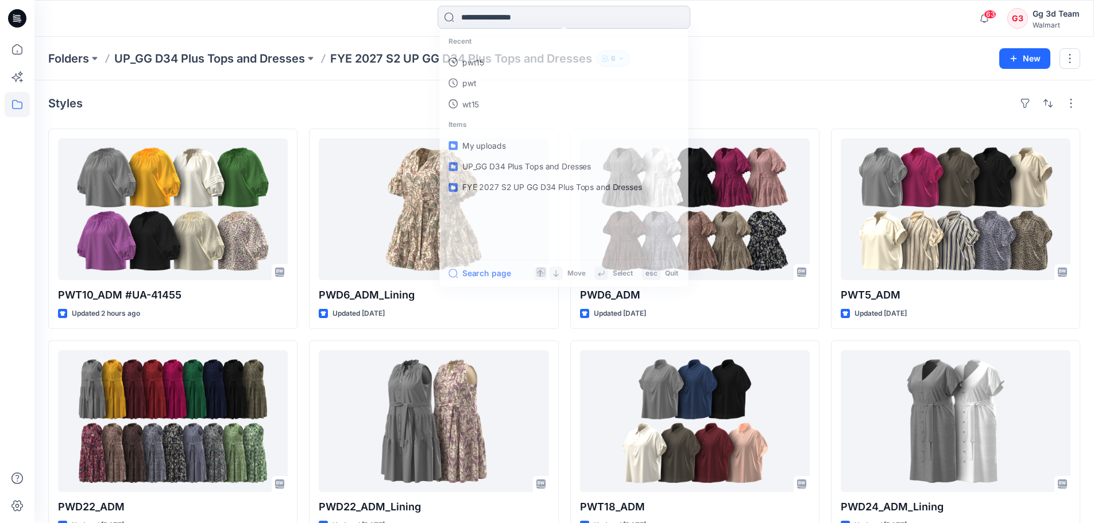
click at [537, 20] on input at bounding box center [564, 17] width 253 height 23
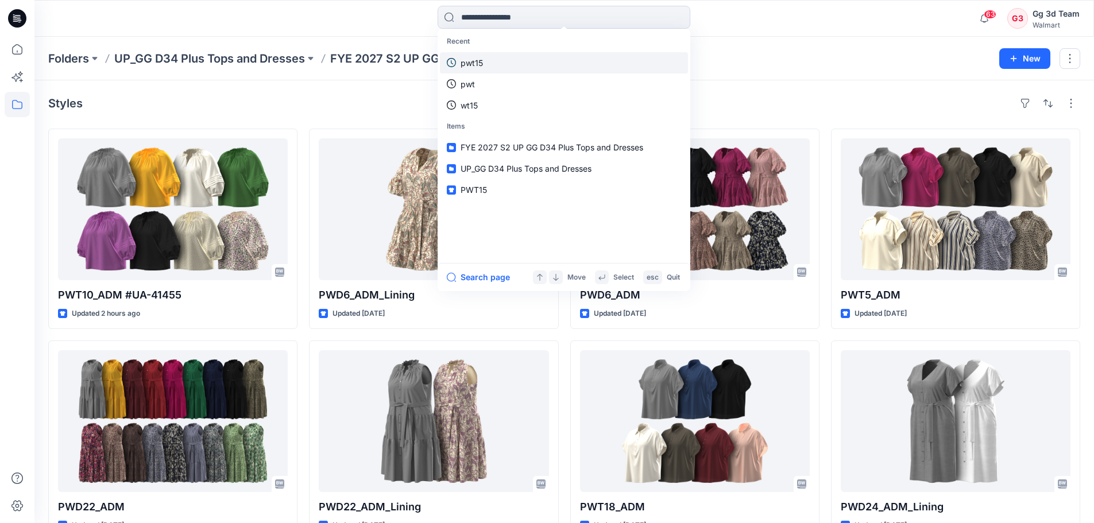
click at [521, 57] on link "pwt15" at bounding box center [564, 62] width 248 height 21
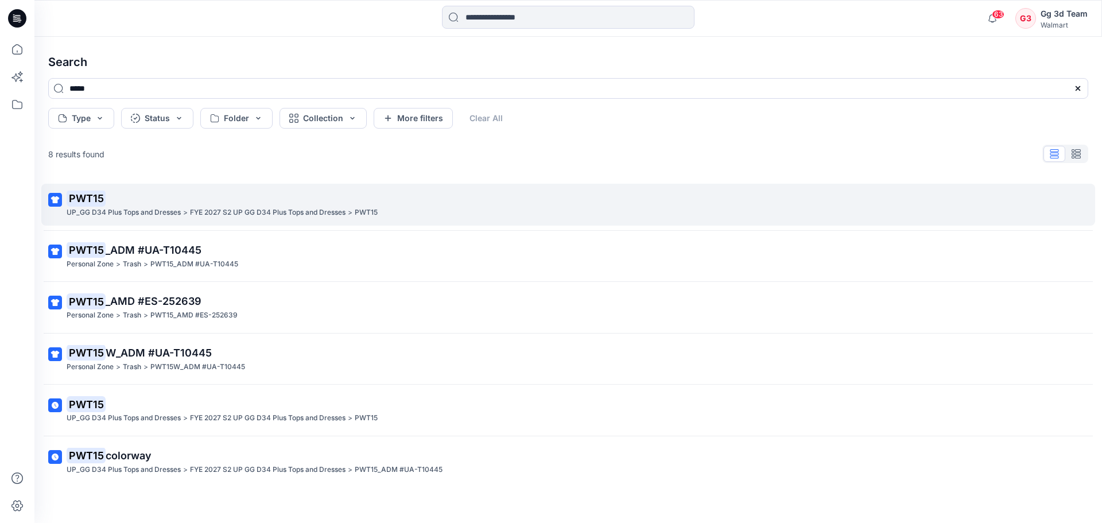
click at [142, 200] on p "PWT15" at bounding box center [567, 199] width 1001 height 16
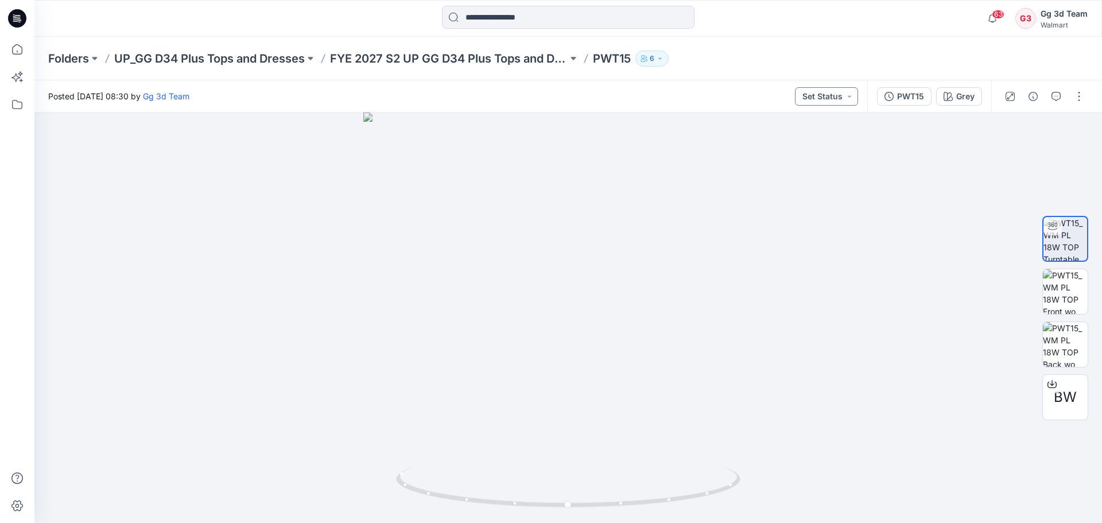
click at [854, 99] on button "Set Status" at bounding box center [826, 96] width 63 height 18
click at [908, 94] on div "PWT15" at bounding box center [910, 96] width 27 height 13
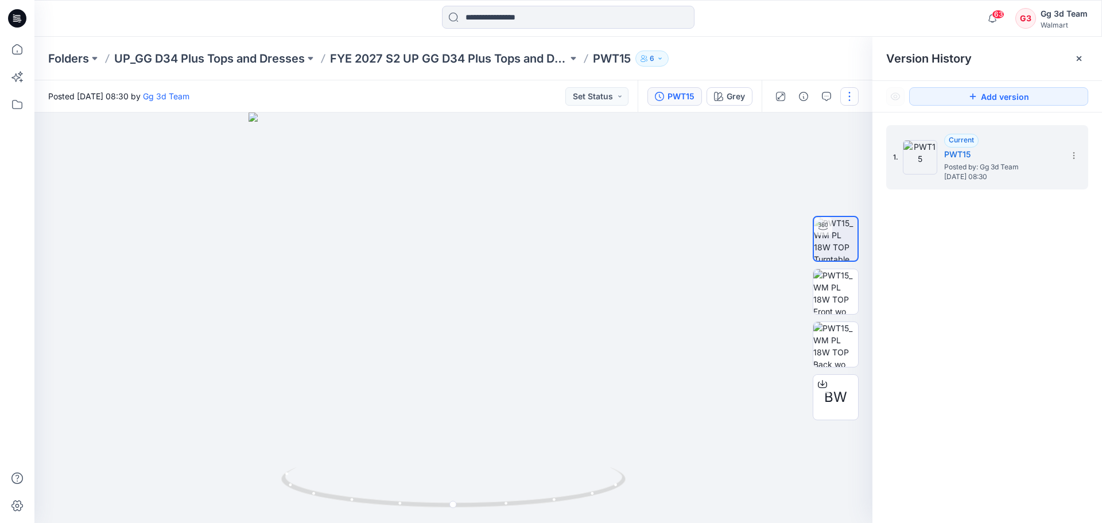
click at [858, 98] on button "button" at bounding box center [850, 96] width 18 height 18
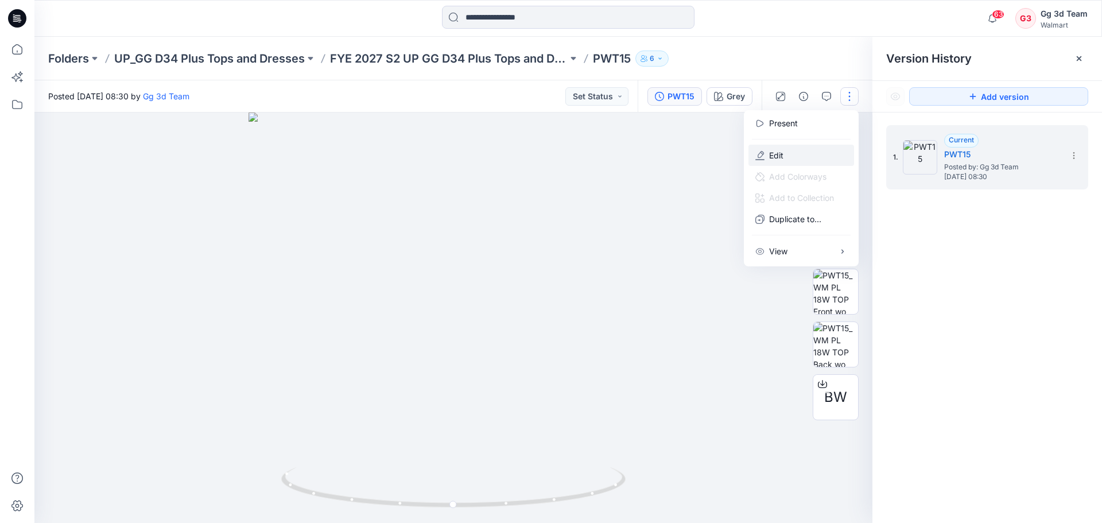
click at [787, 151] on button "Edit" at bounding box center [802, 155] width 106 height 21
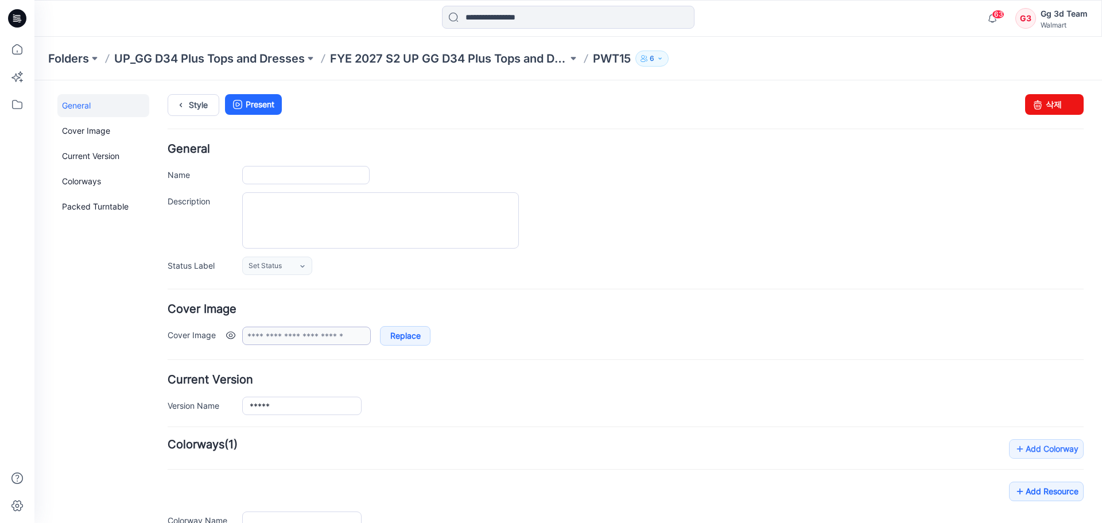
type input "*****"
type input "****"
type input "**********"
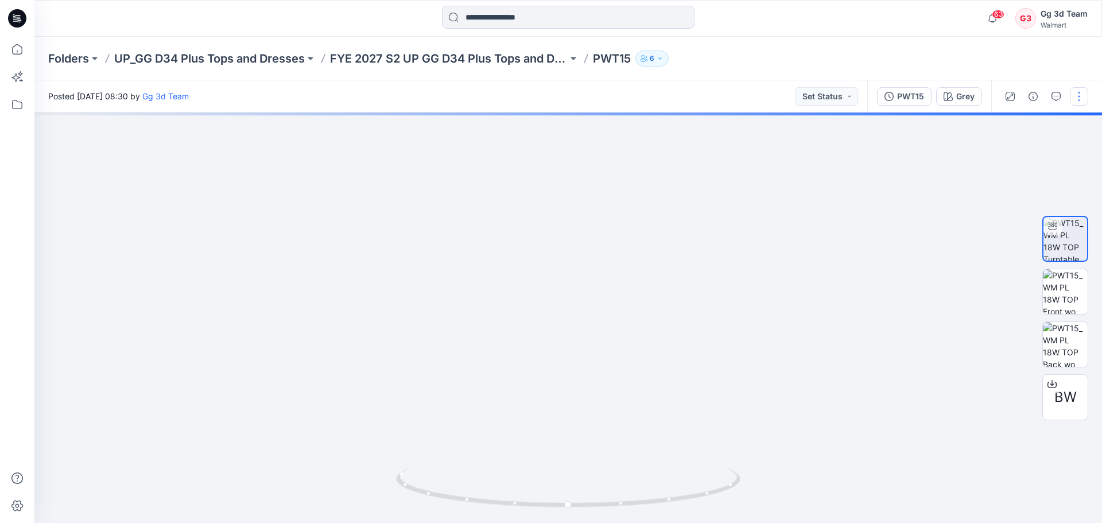
click at [1086, 99] on button "button" at bounding box center [1079, 96] width 18 height 18
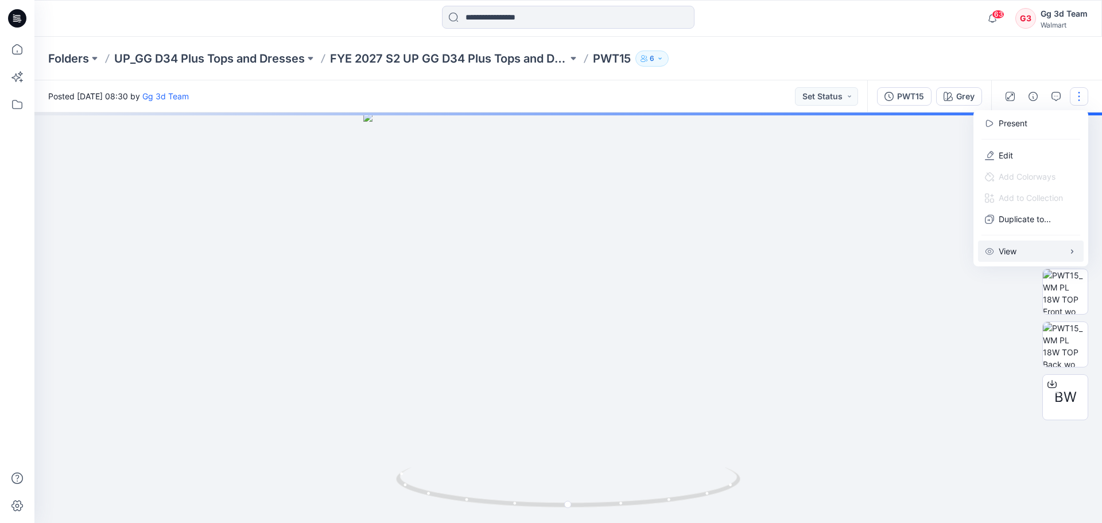
click at [1020, 245] on button "View" at bounding box center [1031, 251] width 106 height 21
click at [1017, 250] on p "View" at bounding box center [1008, 251] width 18 height 12
click at [1028, 98] on button "button" at bounding box center [1033, 96] width 18 height 18
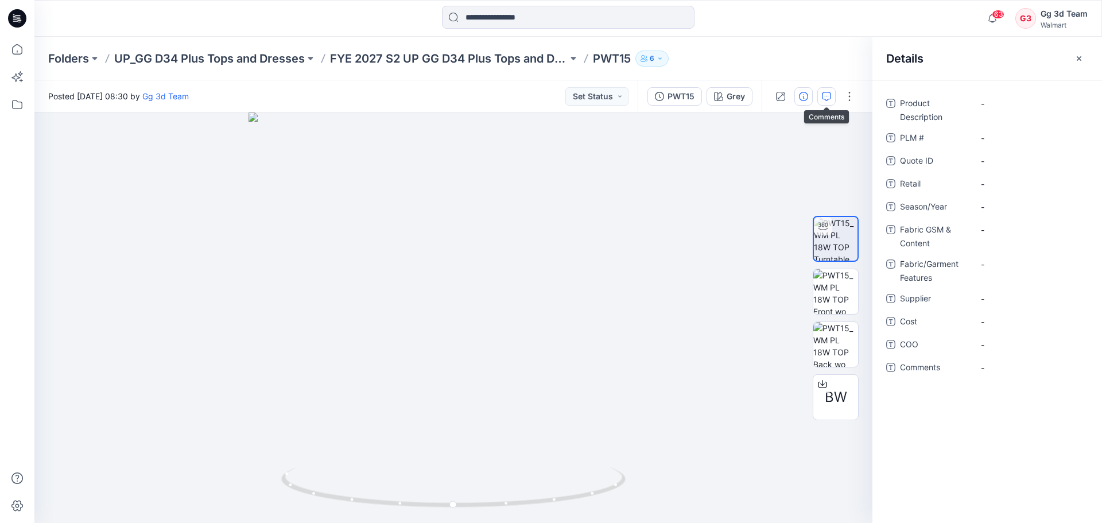
click at [834, 102] on button "button" at bounding box center [827, 96] width 18 height 18
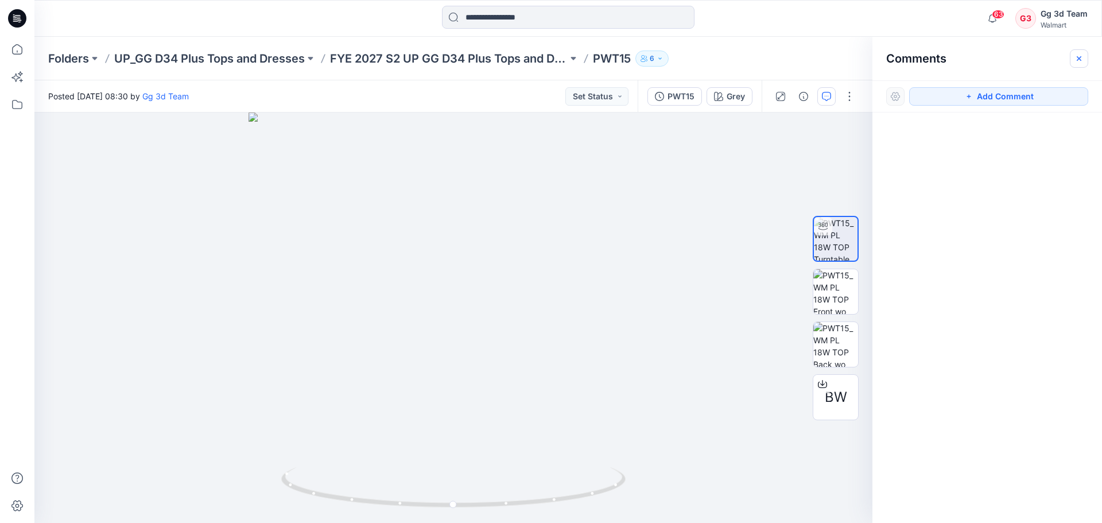
click at [1076, 53] on button "button" at bounding box center [1079, 58] width 18 height 18
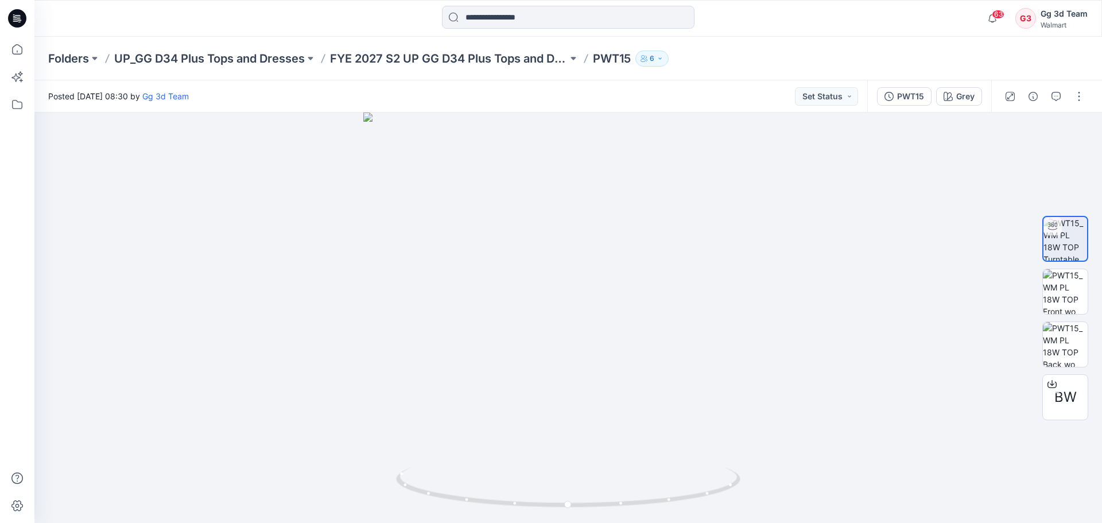
click at [838, 86] on div "Posted Thursday, July 03, 2025 08:30 by Gg 3d Team Set Status" at bounding box center [450, 96] width 833 height 32
click at [842, 98] on button "Set Status" at bounding box center [826, 96] width 63 height 18
click at [606, 58] on p "PWT15" at bounding box center [612, 59] width 38 height 16
click at [531, 58] on p "FYE 2027 S2 UP GG D34 Plus Tops and Dresses" at bounding box center [449, 59] width 238 height 16
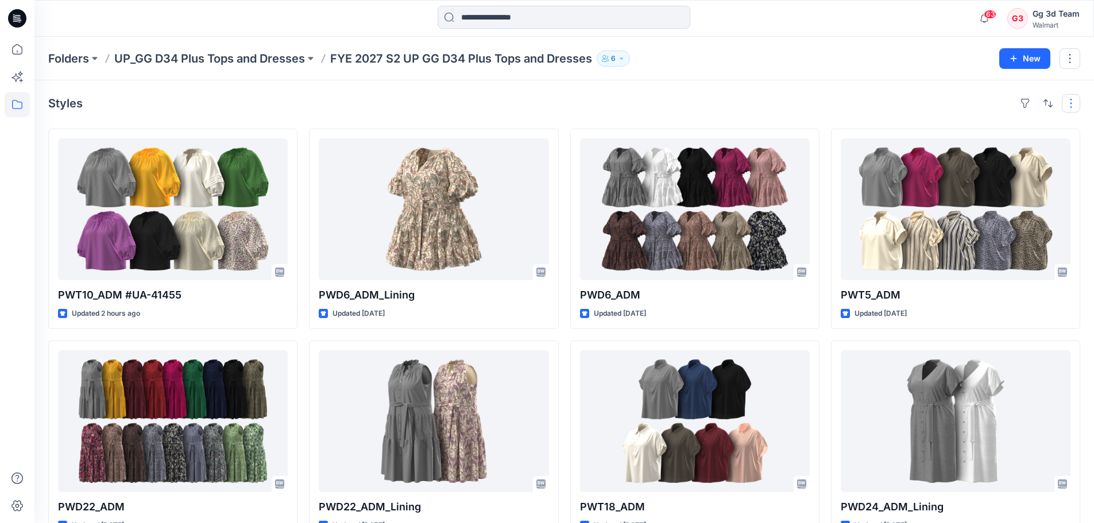
click at [1078, 103] on button "button" at bounding box center [1071, 103] width 18 height 18
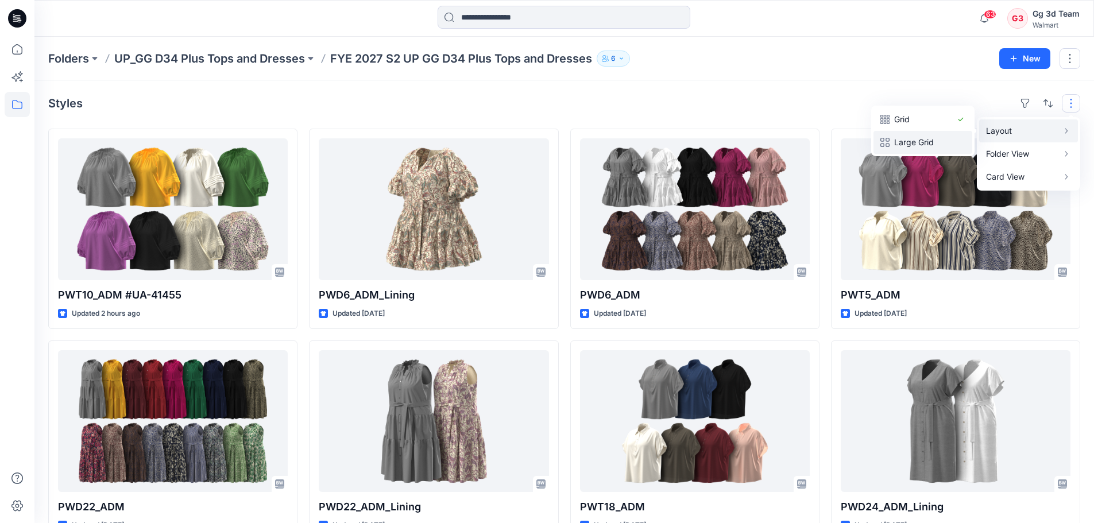
click at [971, 141] on button "Large Grid" at bounding box center [922, 142] width 99 height 23
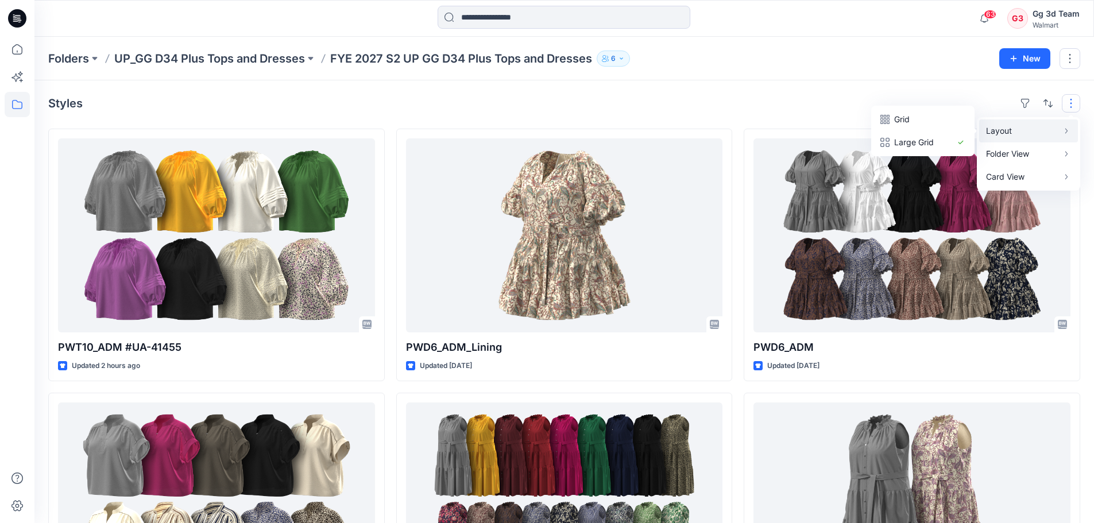
click at [1008, 125] on p "Layout" at bounding box center [1022, 131] width 72 height 14
click at [1005, 127] on p "Layout" at bounding box center [1022, 131] width 72 height 14
click at [946, 125] on p "Grid" at bounding box center [922, 120] width 57 height 14
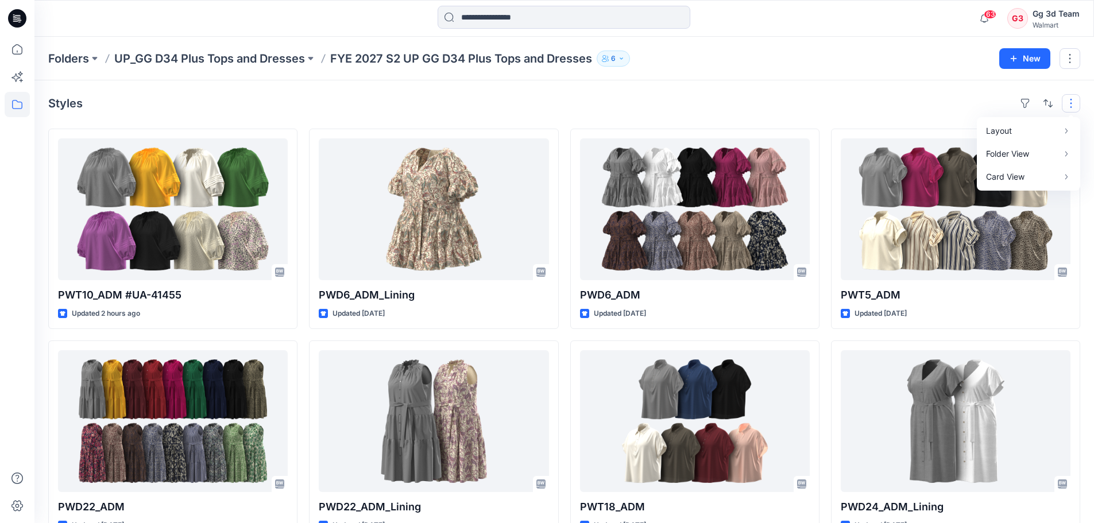
click at [771, 67] on div "Folders UP_GG D34 Plus Tops and Dresses FYE 2027 S2 UP GG D34 Plus Tops and Dre…" at bounding box center [563, 59] width 1059 height 44
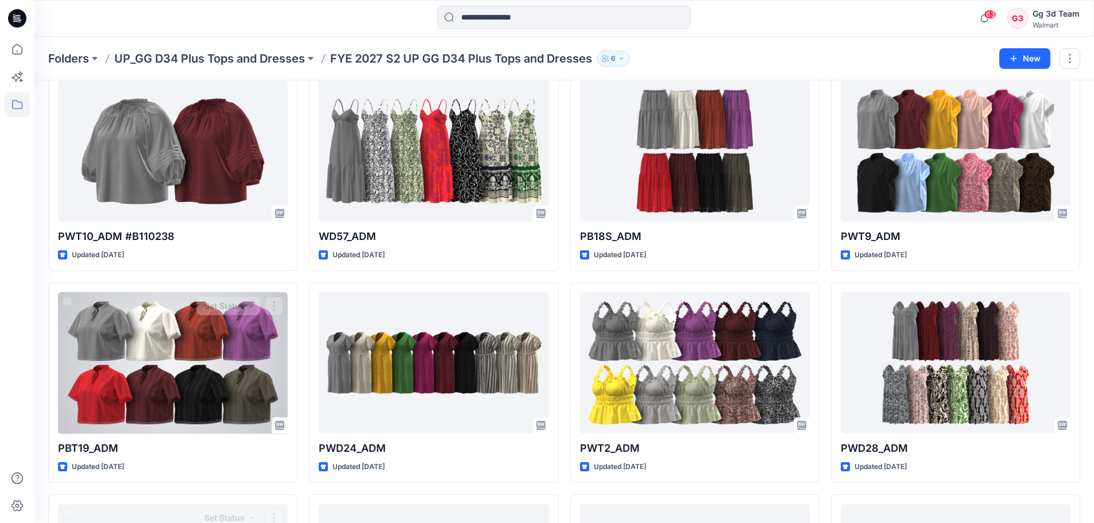
scroll to position [310, 0]
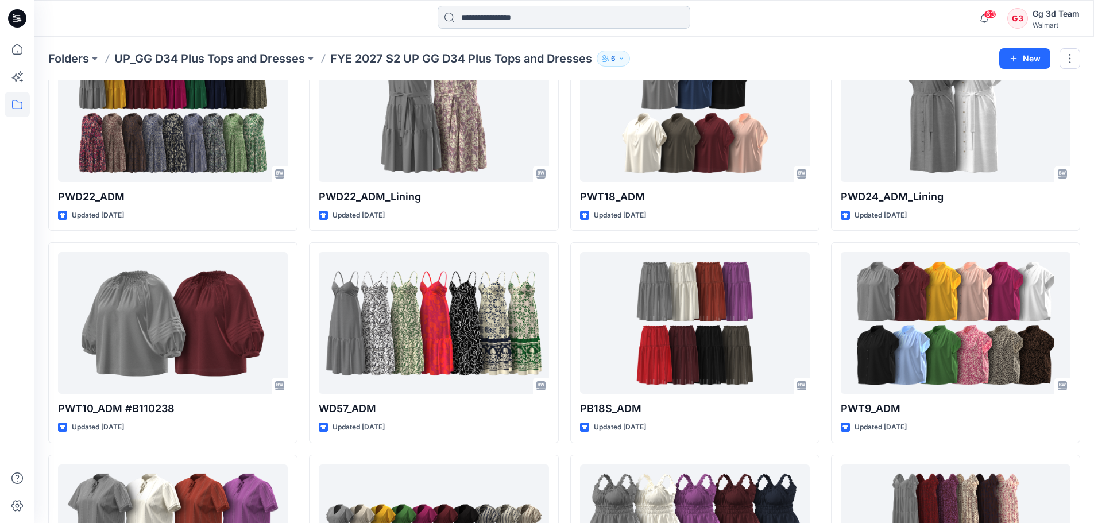
click at [630, 11] on input at bounding box center [564, 17] width 253 height 23
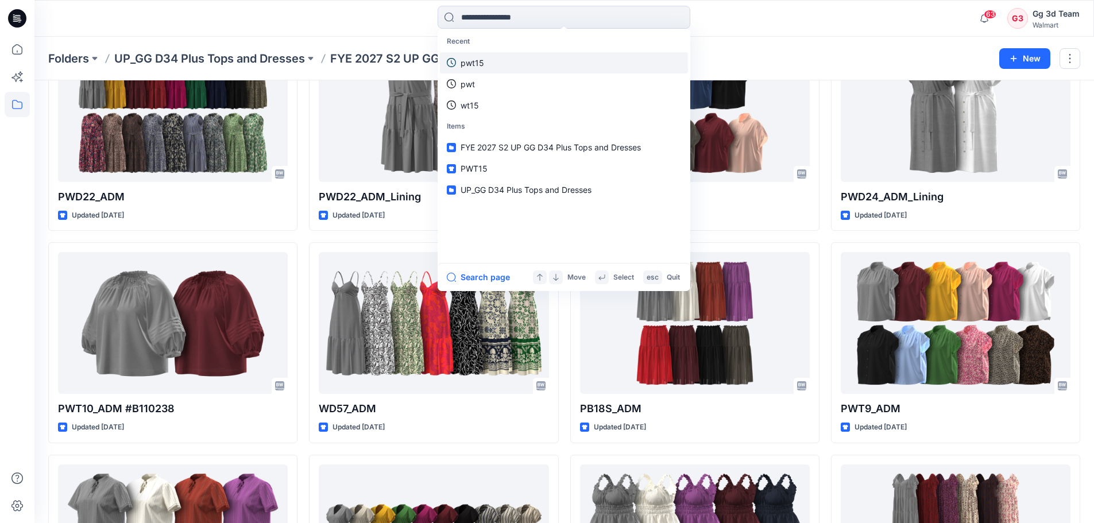
click at [548, 66] on link "pwt15" at bounding box center [564, 62] width 248 height 21
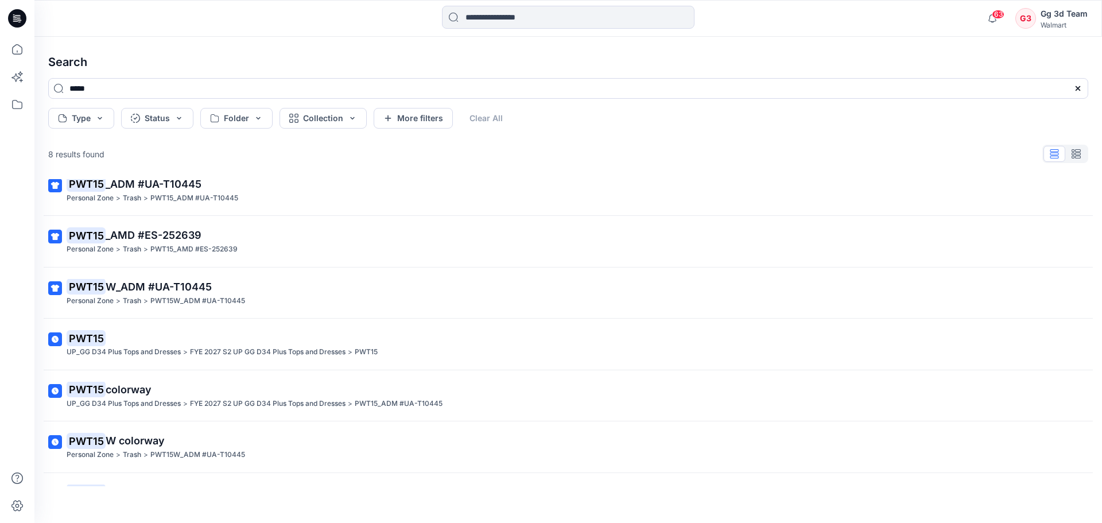
scroll to position [47, 0]
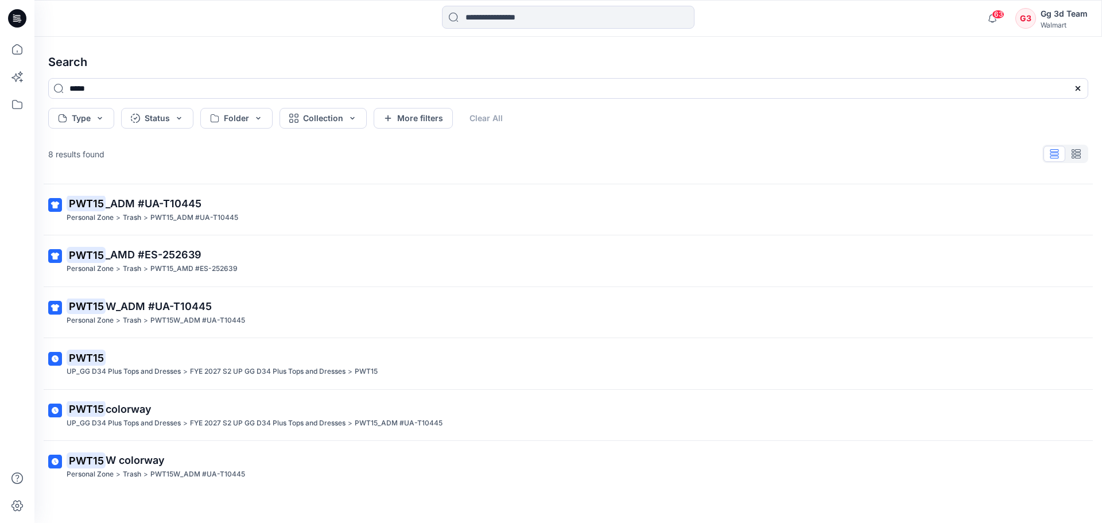
click at [229, 68] on h4 "Search" at bounding box center [568, 62] width 1059 height 32
click at [167, 84] on input "*****" at bounding box center [568, 88] width 1040 height 21
type input "*********"
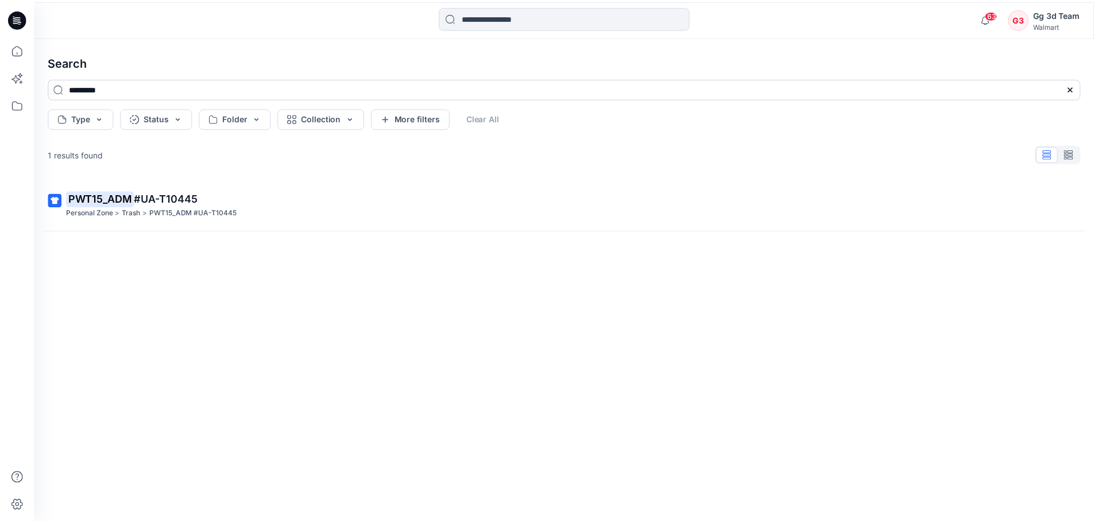
scroll to position [0, 0]
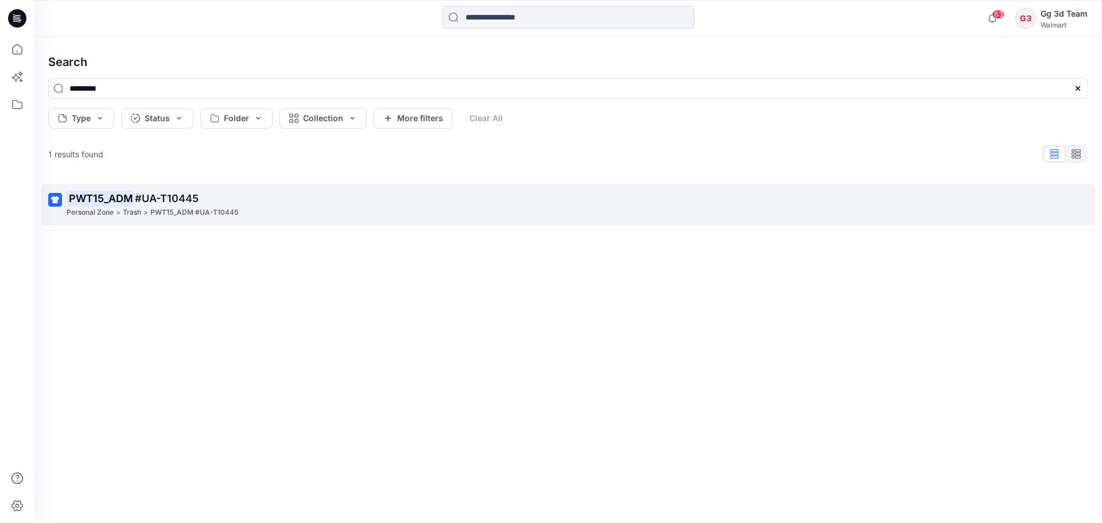
click at [184, 198] on span "#UA-T10445" at bounding box center [167, 198] width 64 height 12
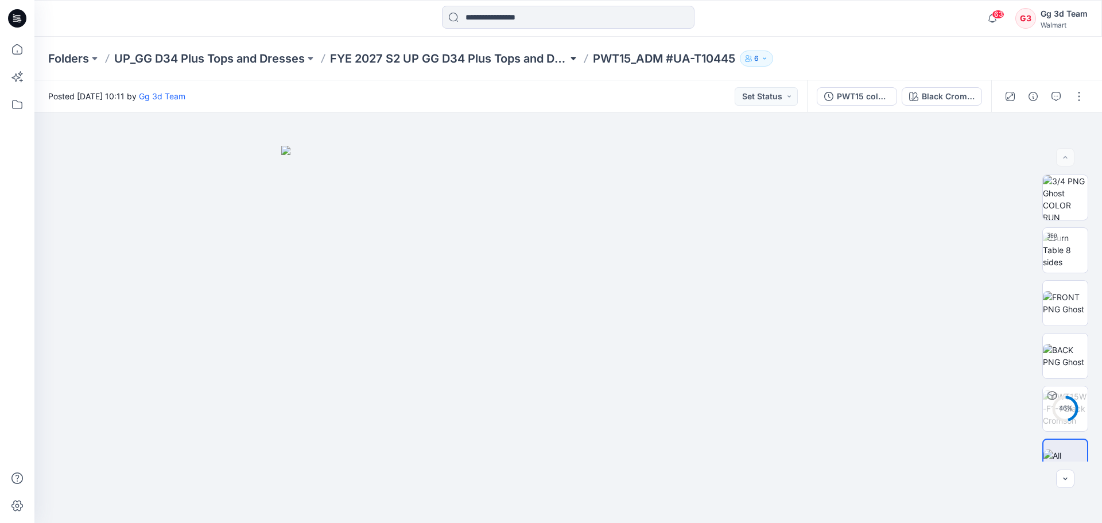
click at [578, 54] on button at bounding box center [573, 59] width 11 height 16
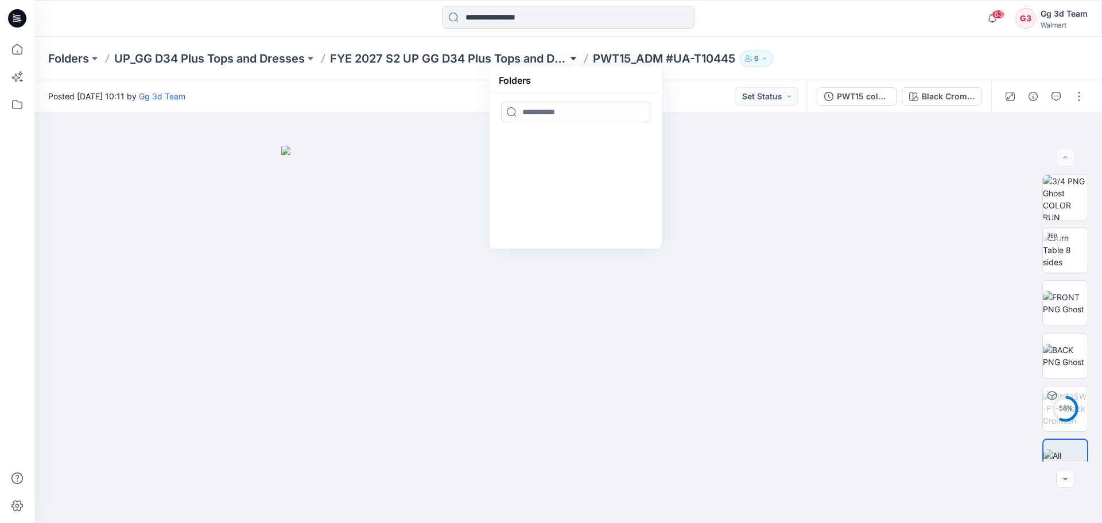
click at [578, 54] on button at bounding box center [573, 59] width 11 height 16
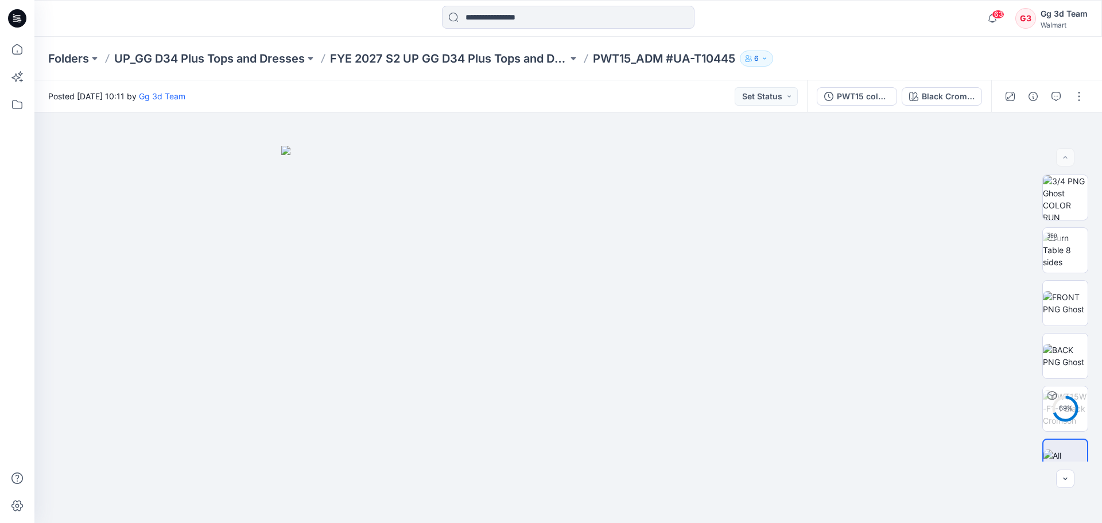
click at [856, 40] on div "Folders UP_GG D34 Plus Tops and Dresses FYE 2027 S2 UP GG D34 Plus Tops and Dre…" at bounding box center [568, 59] width 1068 height 44
click at [668, 49] on div "Folders UP_GG D34 Plus Tops and Dresses FYE 2027 S2 UP GG D34 Plus Tops and Dre…" at bounding box center [568, 59] width 1068 height 44
click at [575, 96] on div "Posted Friday, August 22, 2025 10:11 by Gg 3d Team Set Status" at bounding box center [420, 96] width 773 height 32
click at [579, 61] on button at bounding box center [573, 59] width 11 height 16
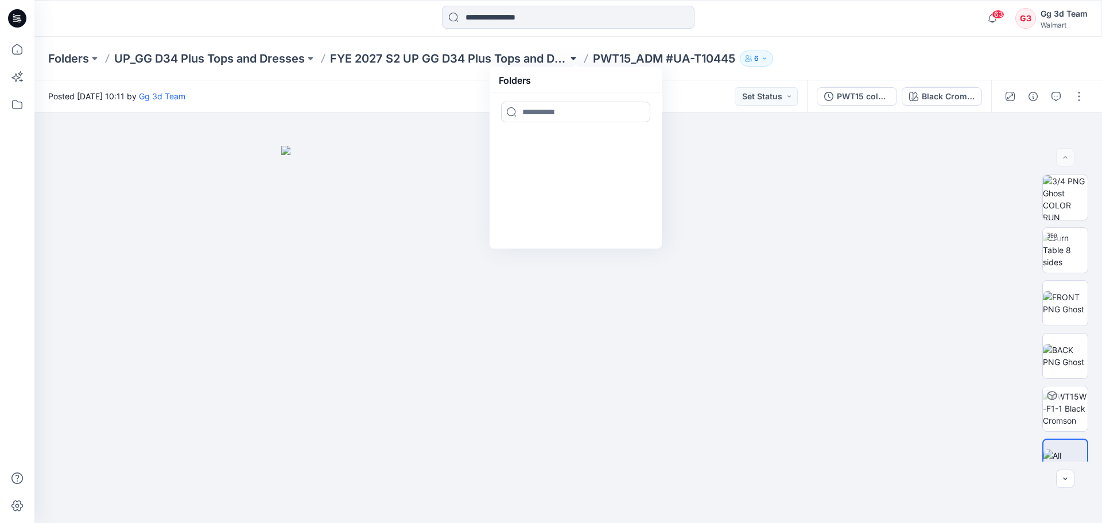
click at [579, 61] on button at bounding box center [573, 59] width 11 height 16
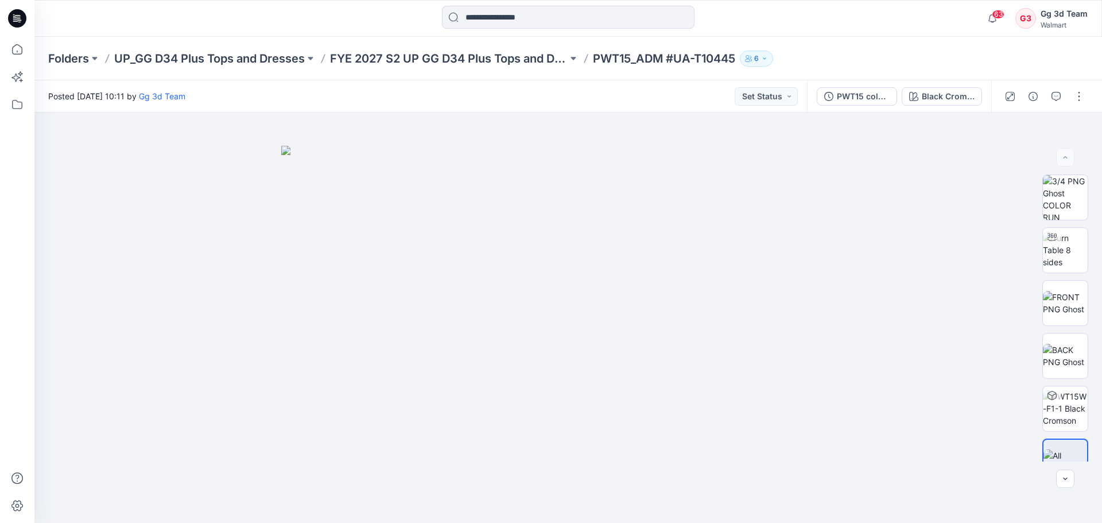
click at [572, 36] on div "63 Notifications Your style PWT10_ADM #UA-41455 is ready 2 hours ago Your style…" at bounding box center [568, 18] width 1068 height 37
click at [563, 23] on input at bounding box center [568, 17] width 253 height 23
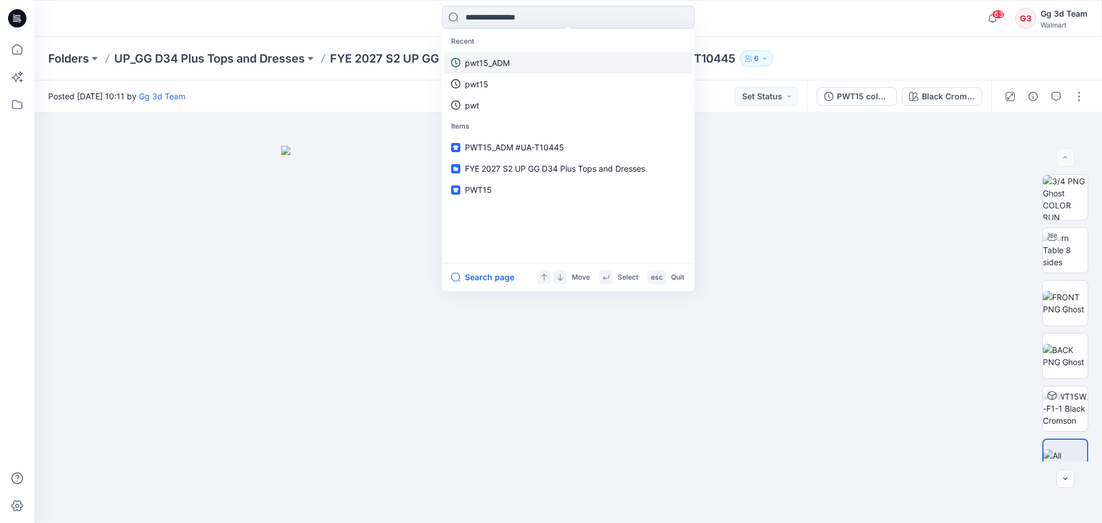
click at [544, 71] on link "pwt15_ADM" at bounding box center [568, 62] width 248 height 21
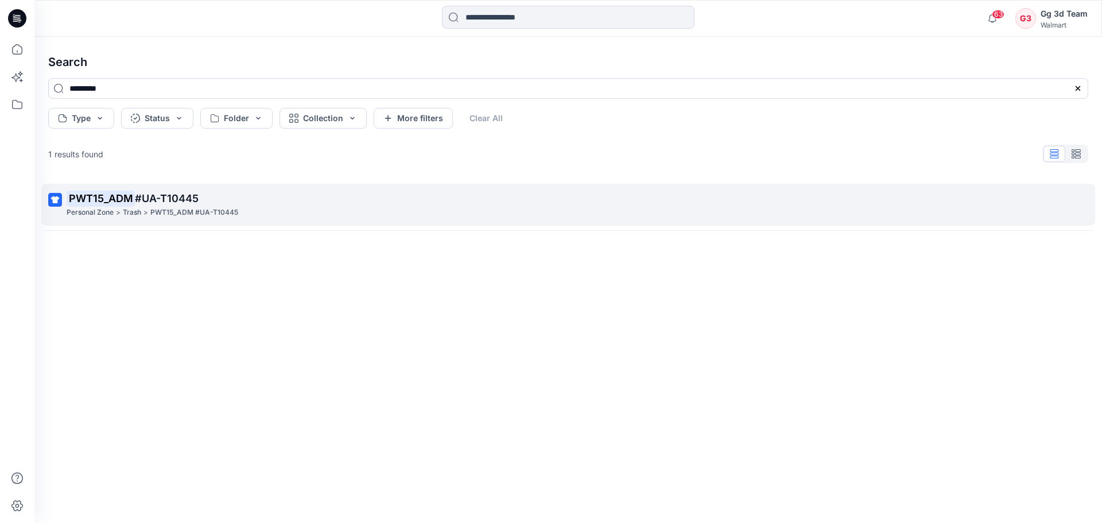
click at [218, 206] on p "PWT15_ADM #UA-T10445" at bounding box center [567, 199] width 1001 height 16
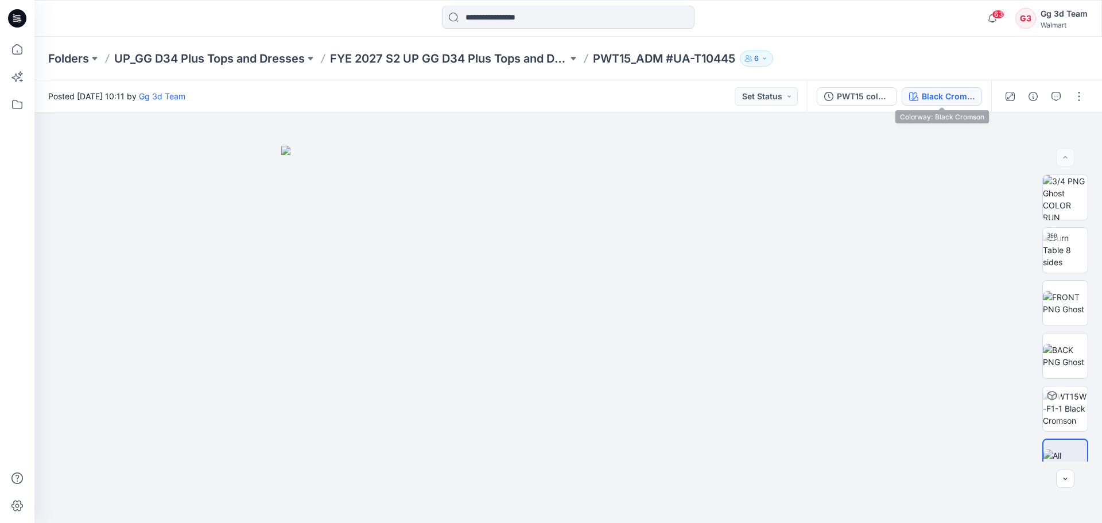
click at [976, 94] on button "Black Cromson" at bounding box center [942, 96] width 80 height 18
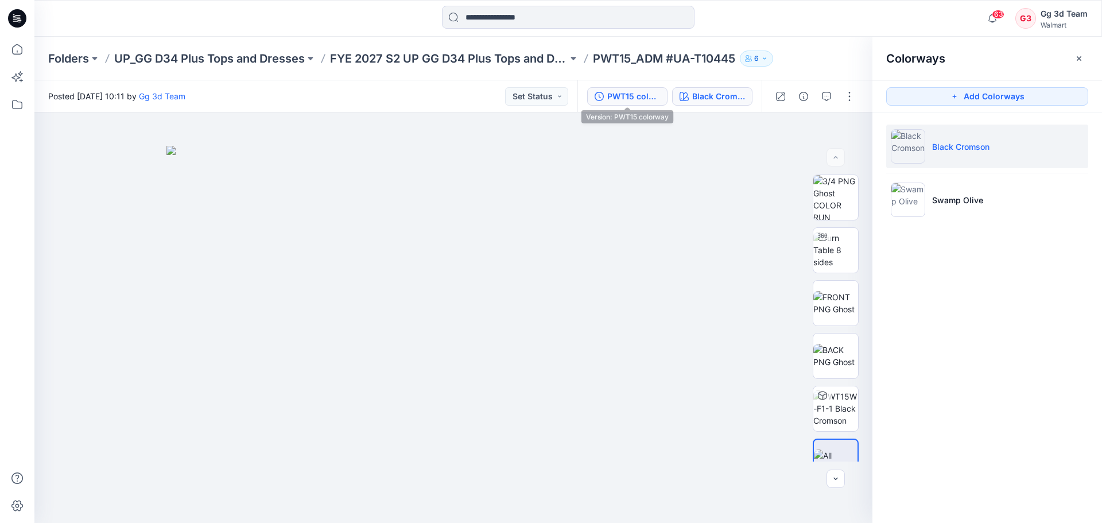
click at [625, 94] on div "PWT15 colorway" at bounding box center [633, 96] width 53 height 13
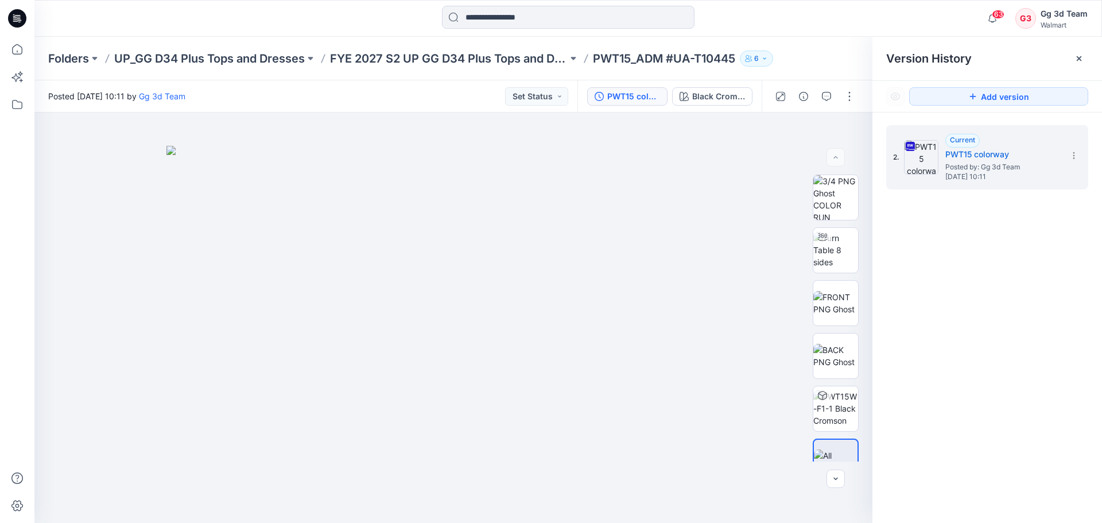
click at [553, 109] on div "Posted Friday, August 22, 2025 10:11 by Gg 3d Team Set Status" at bounding box center [305, 96] width 543 height 32
click at [537, 98] on button "Set Status" at bounding box center [536, 96] width 63 height 18
click at [787, 96] on button "button" at bounding box center [781, 96] width 18 height 18
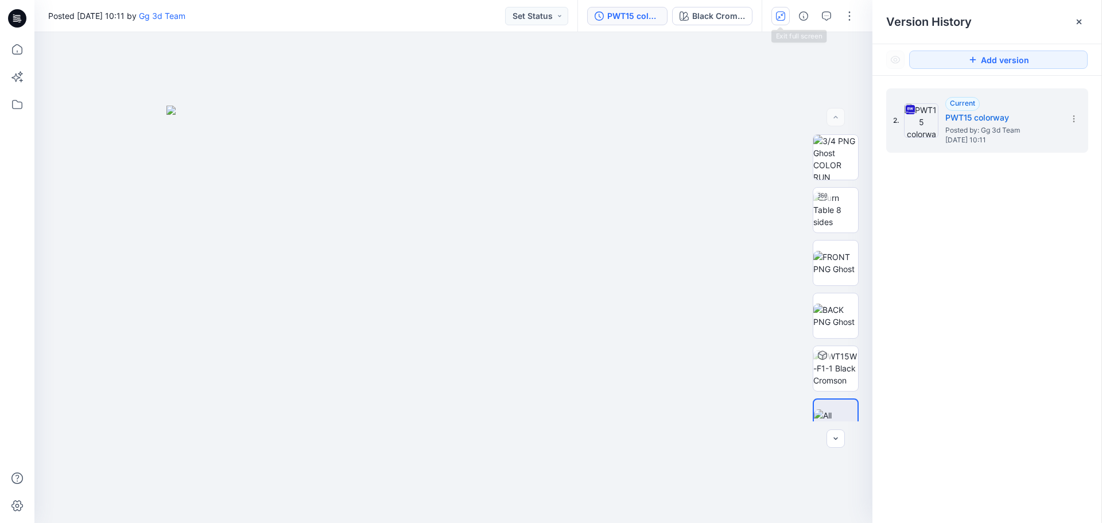
click at [784, 17] on icon "button" at bounding box center [780, 15] width 9 height 9
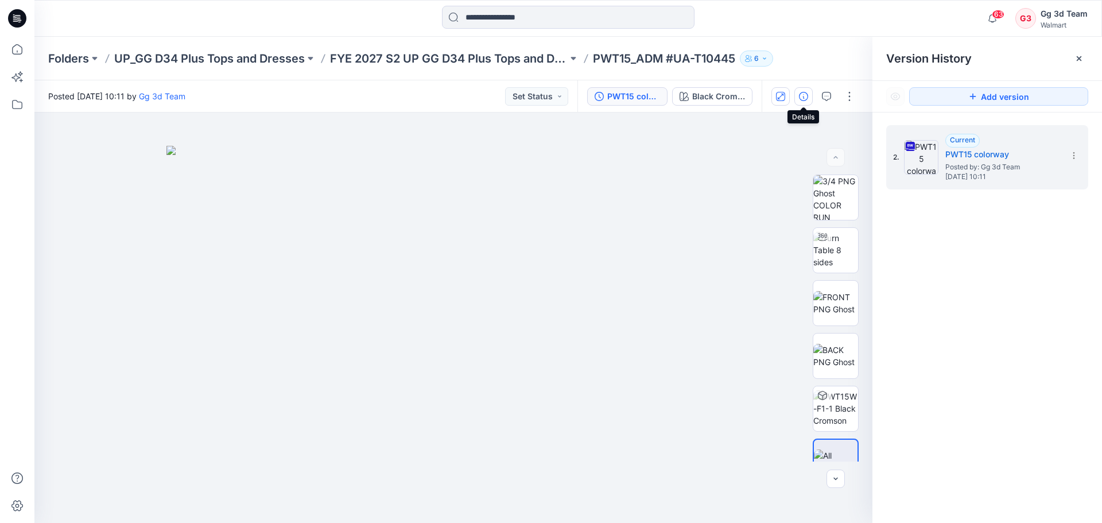
click at [806, 92] on icon "button" at bounding box center [803, 96] width 9 height 9
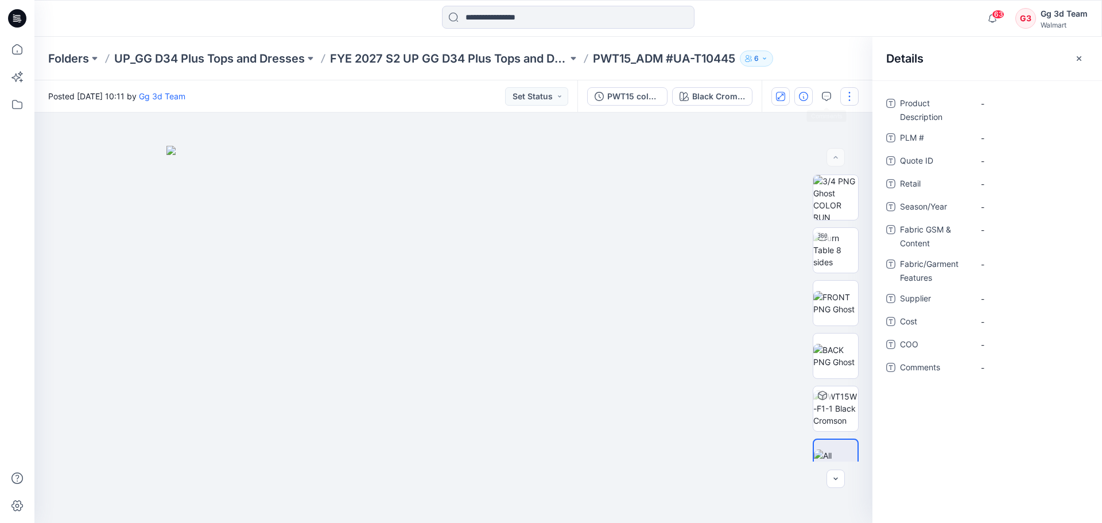
click at [852, 97] on button "button" at bounding box center [850, 96] width 18 height 18
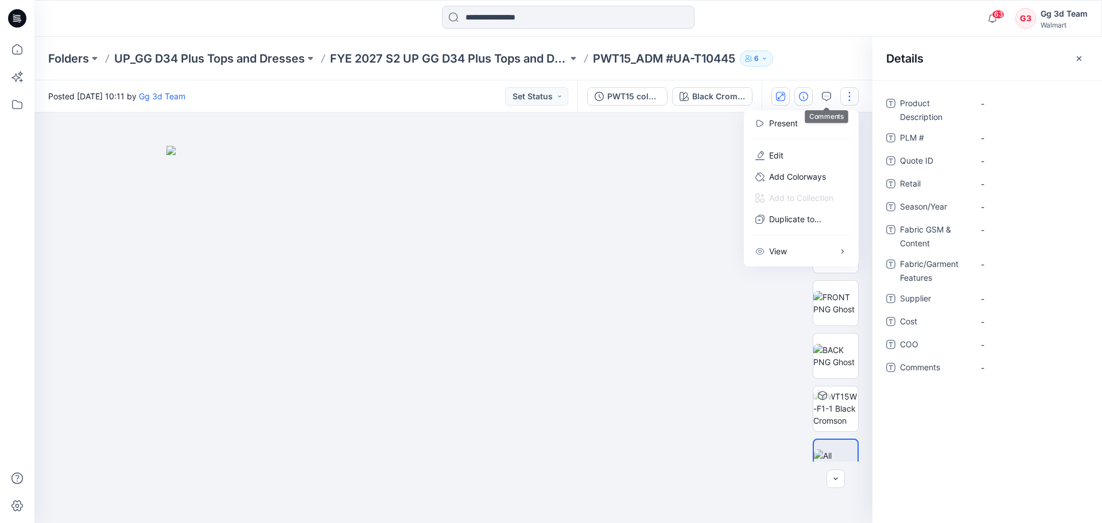
click at [831, 64] on div "Folders UP_GG D34 Plus Tops and Dresses FYE 2027 S2 UP GG D34 Plus Tops and Dre…" at bounding box center [523, 59] width 951 height 16
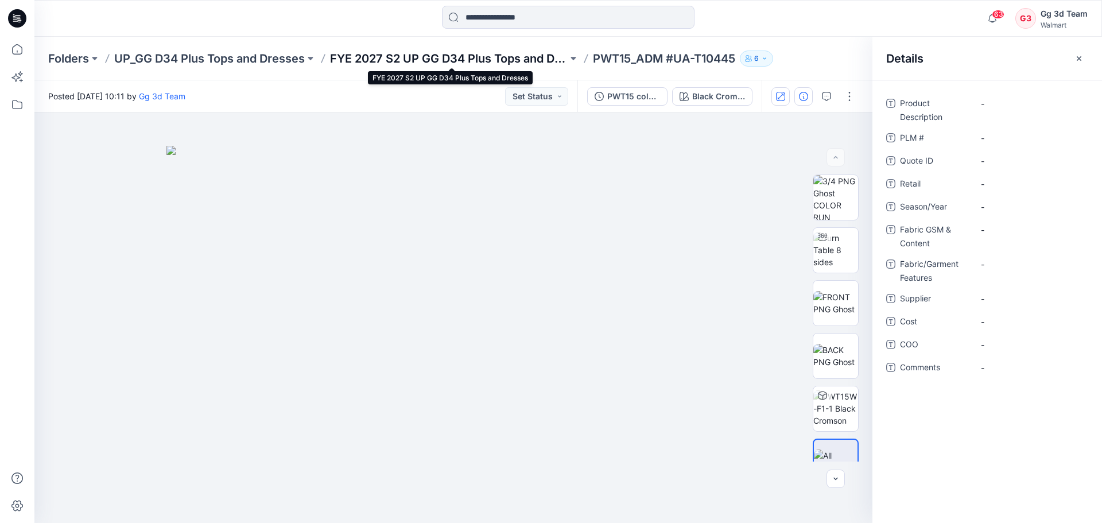
click at [422, 66] on p "FYE 2027 S2 UP GG D34 Plus Tops and Dresses" at bounding box center [449, 59] width 238 height 16
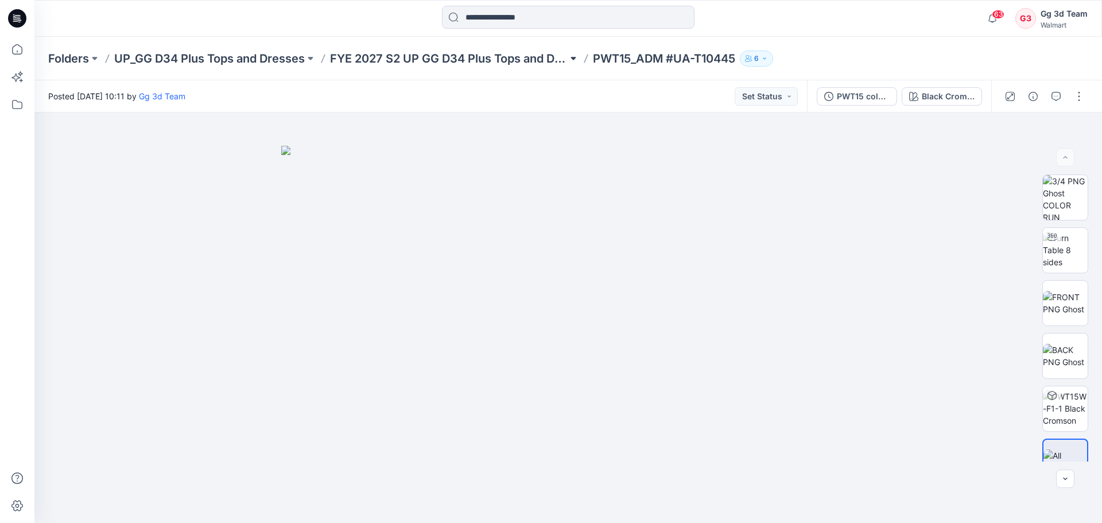
click at [579, 55] on button at bounding box center [573, 59] width 11 height 16
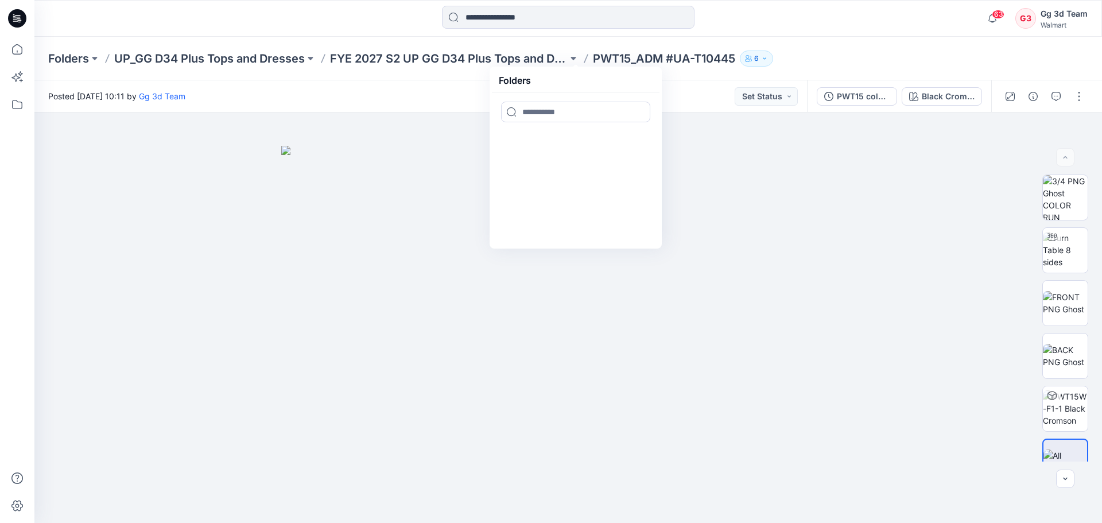
click at [632, 54] on p "PWT15_ADM #UA-T10445" at bounding box center [664, 59] width 142 height 16
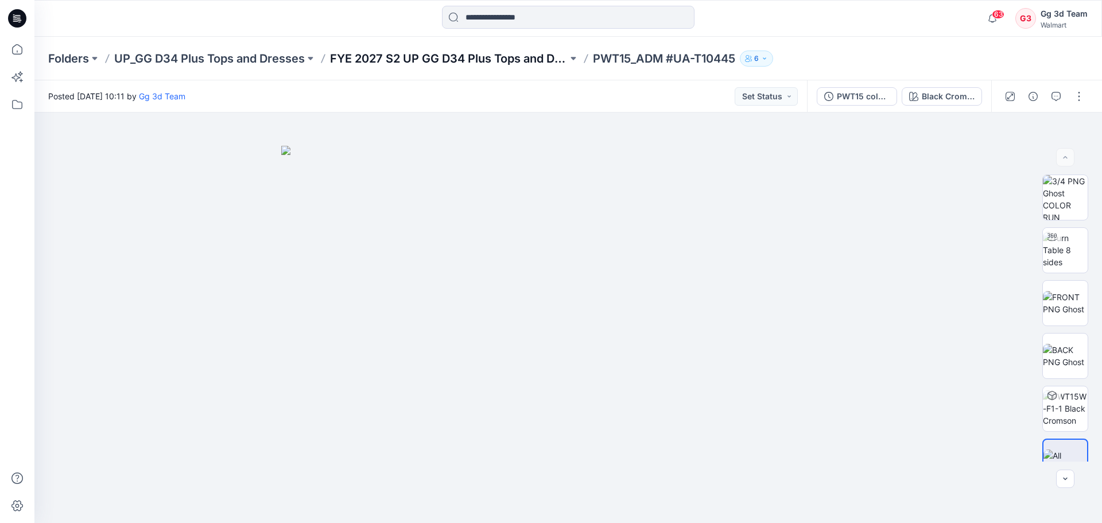
click at [513, 56] on p "FYE 2027 S2 UP GG D34 Plus Tops and Dresses" at bounding box center [449, 59] width 238 height 16
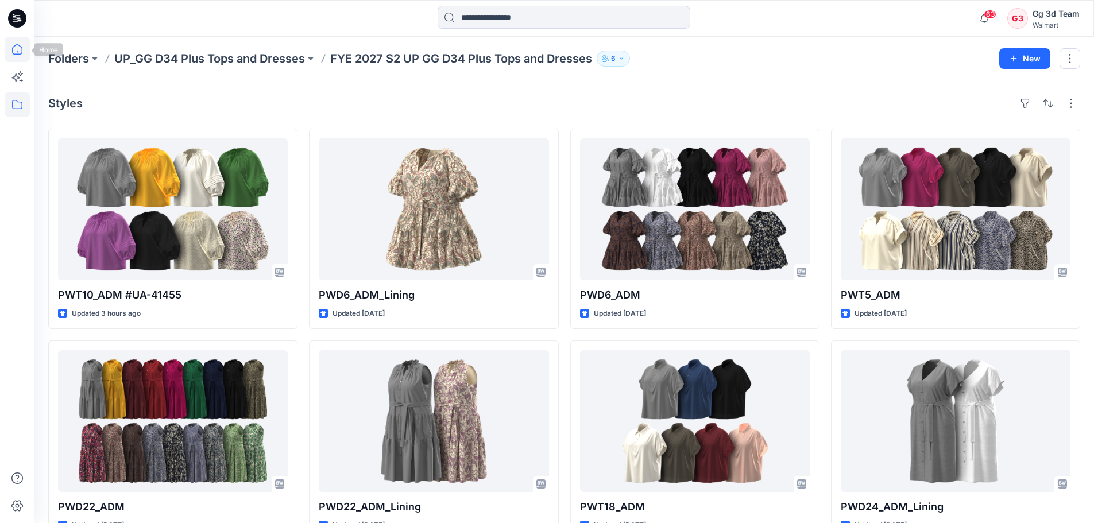
click at [15, 53] on icon at bounding box center [17, 49] width 25 height 25
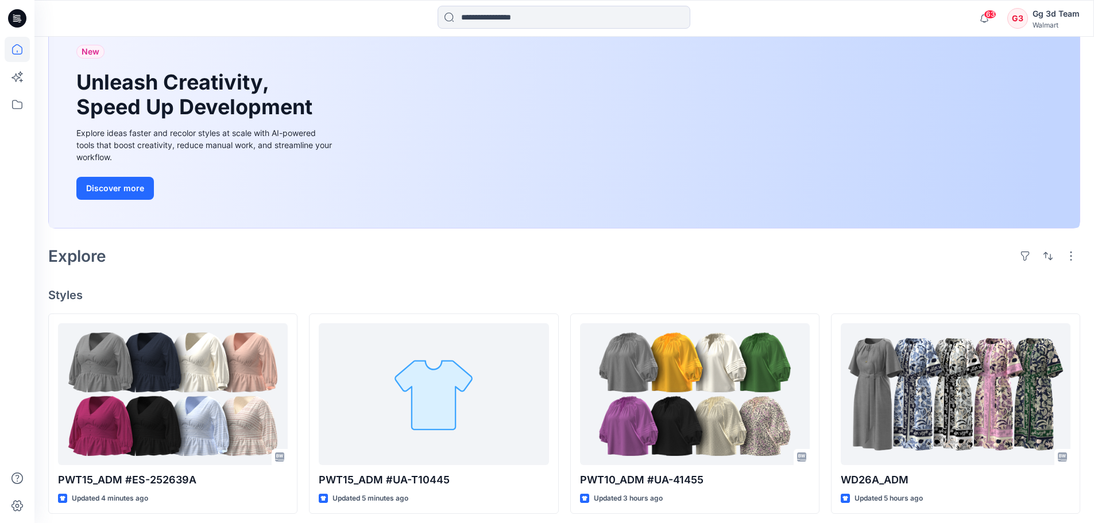
scroll to position [287, 0]
